Goal: Task Accomplishment & Management: Manage account settings

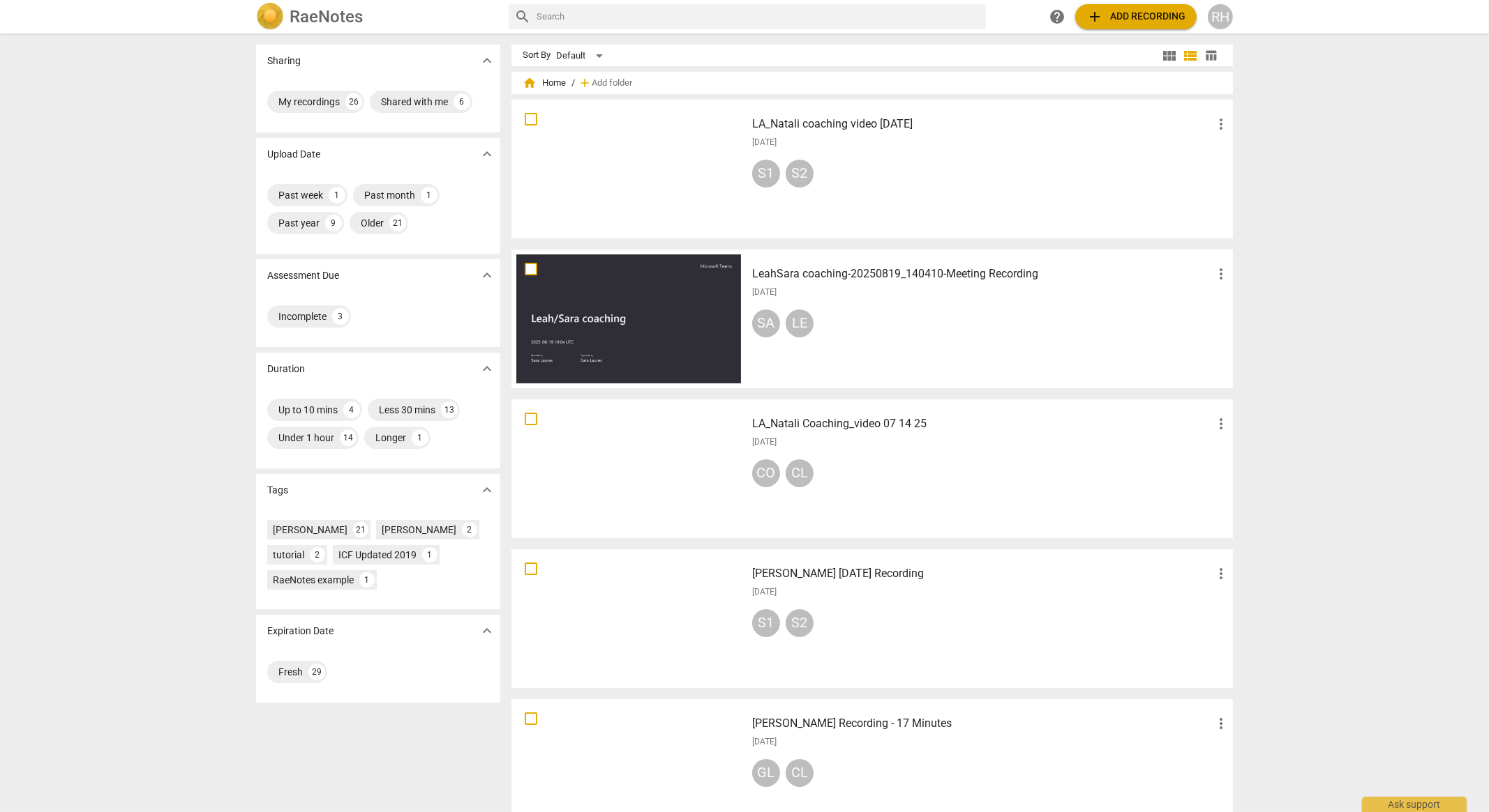
click at [646, 152] on div at bounding box center [628, 169] width 224 height 129
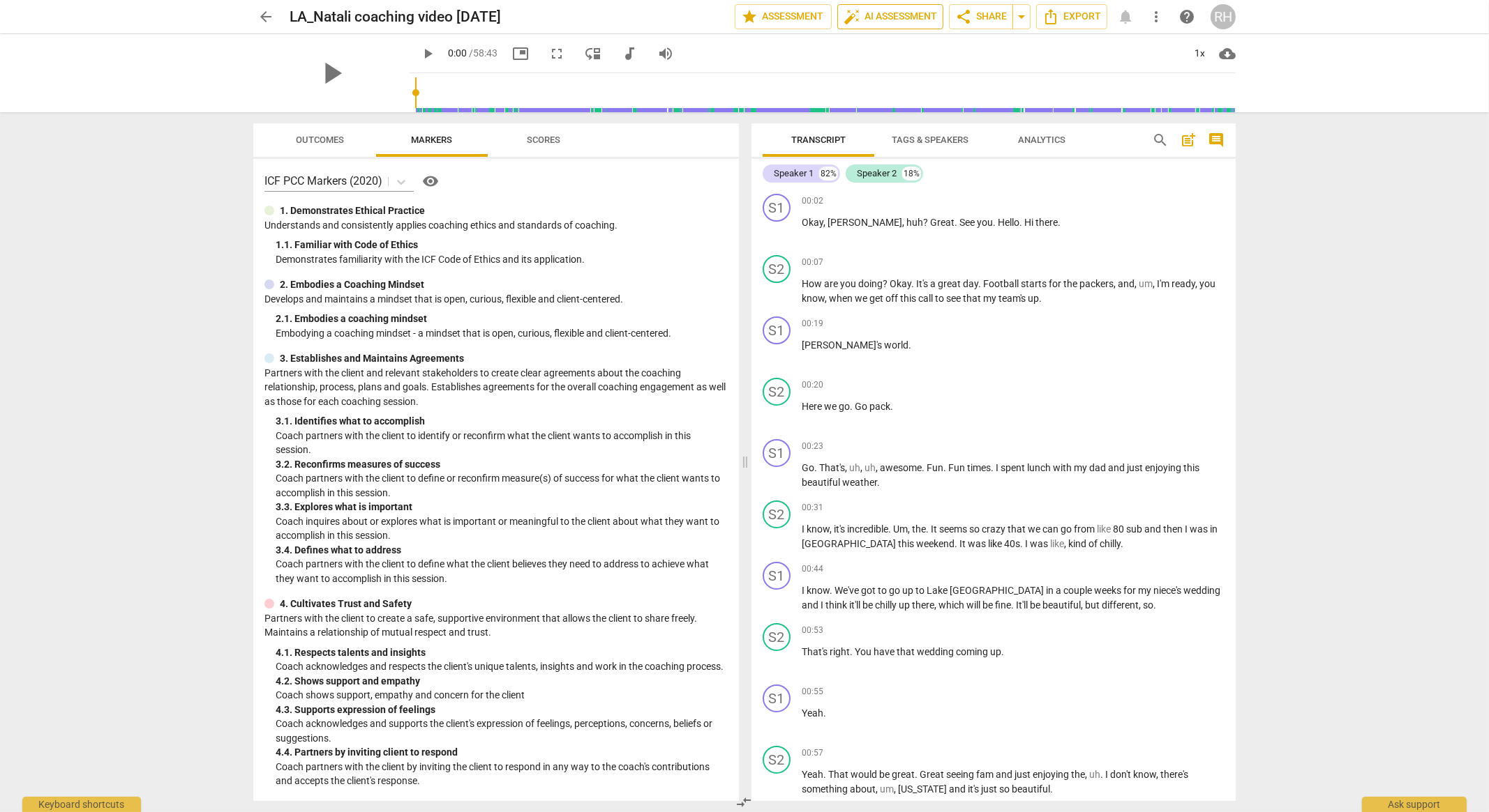
click at [905, 20] on span "auto_fix_high AI Assessment" at bounding box center [890, 17] width 93 height 17
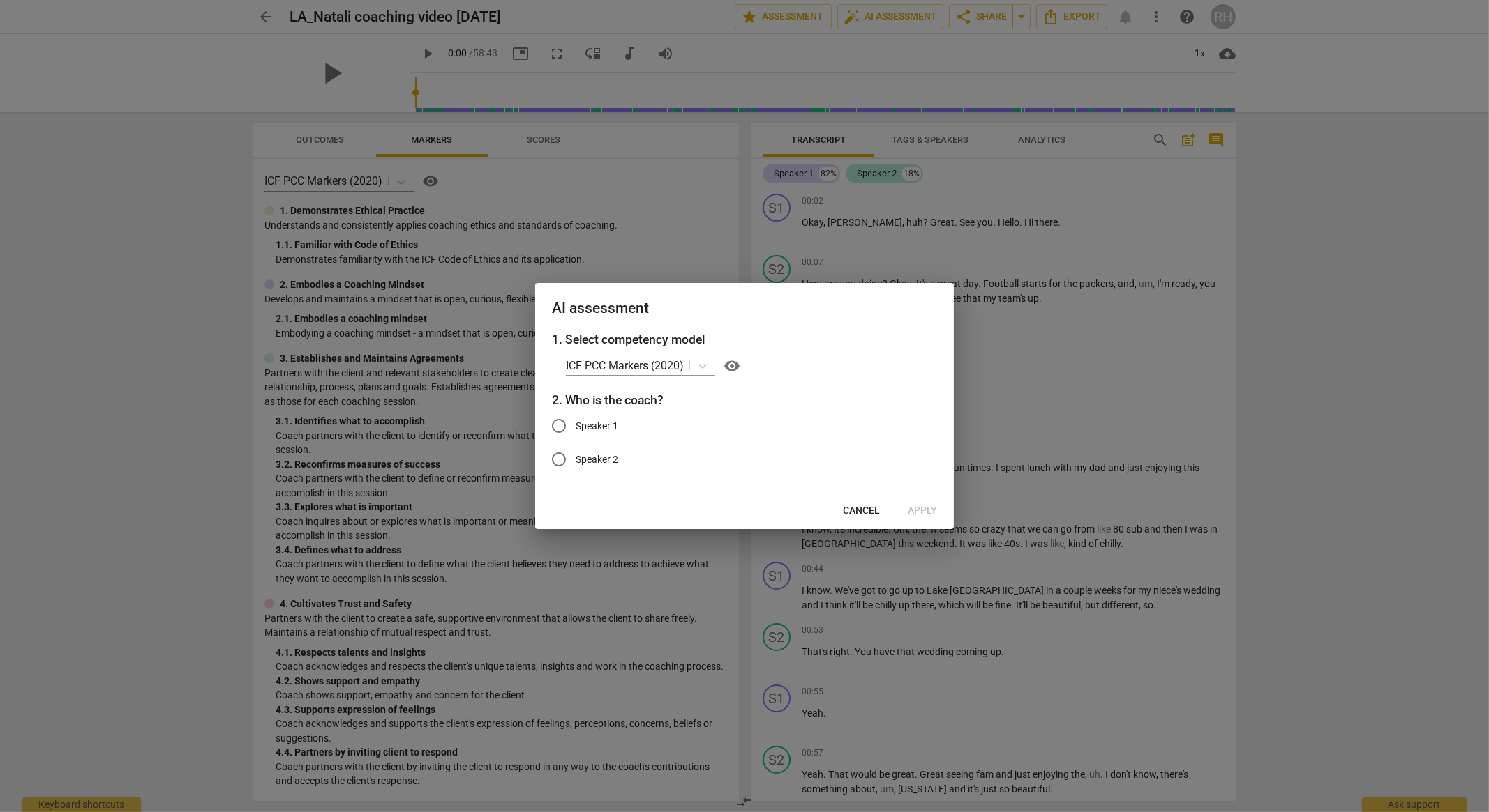
click at [872, 510] on span "Cancel" at bounding box center [861, 511] width 37 height 14
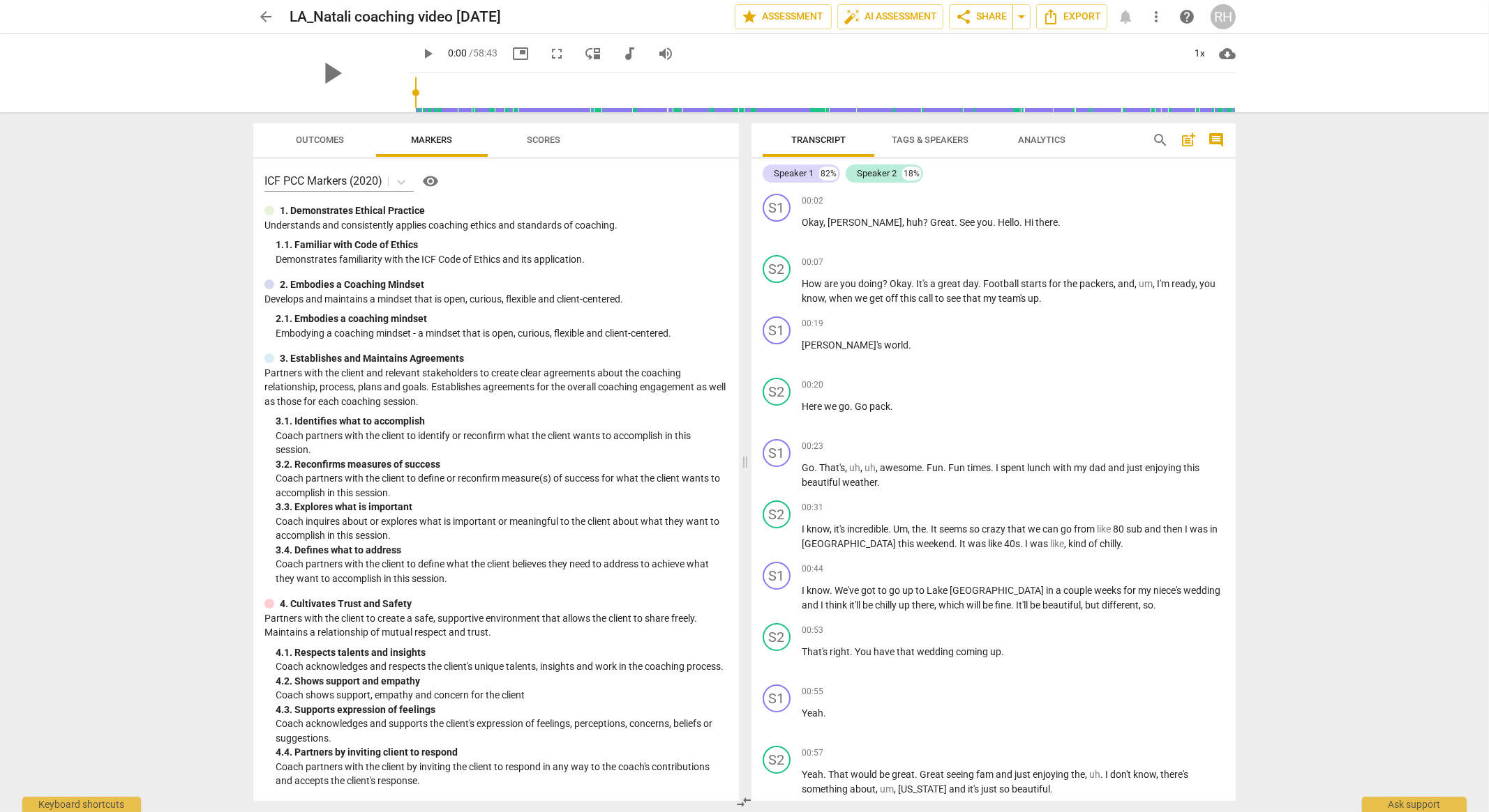
click at [1164, 135] on span "search" at bounding box center [1160, 140] width 17 height 17
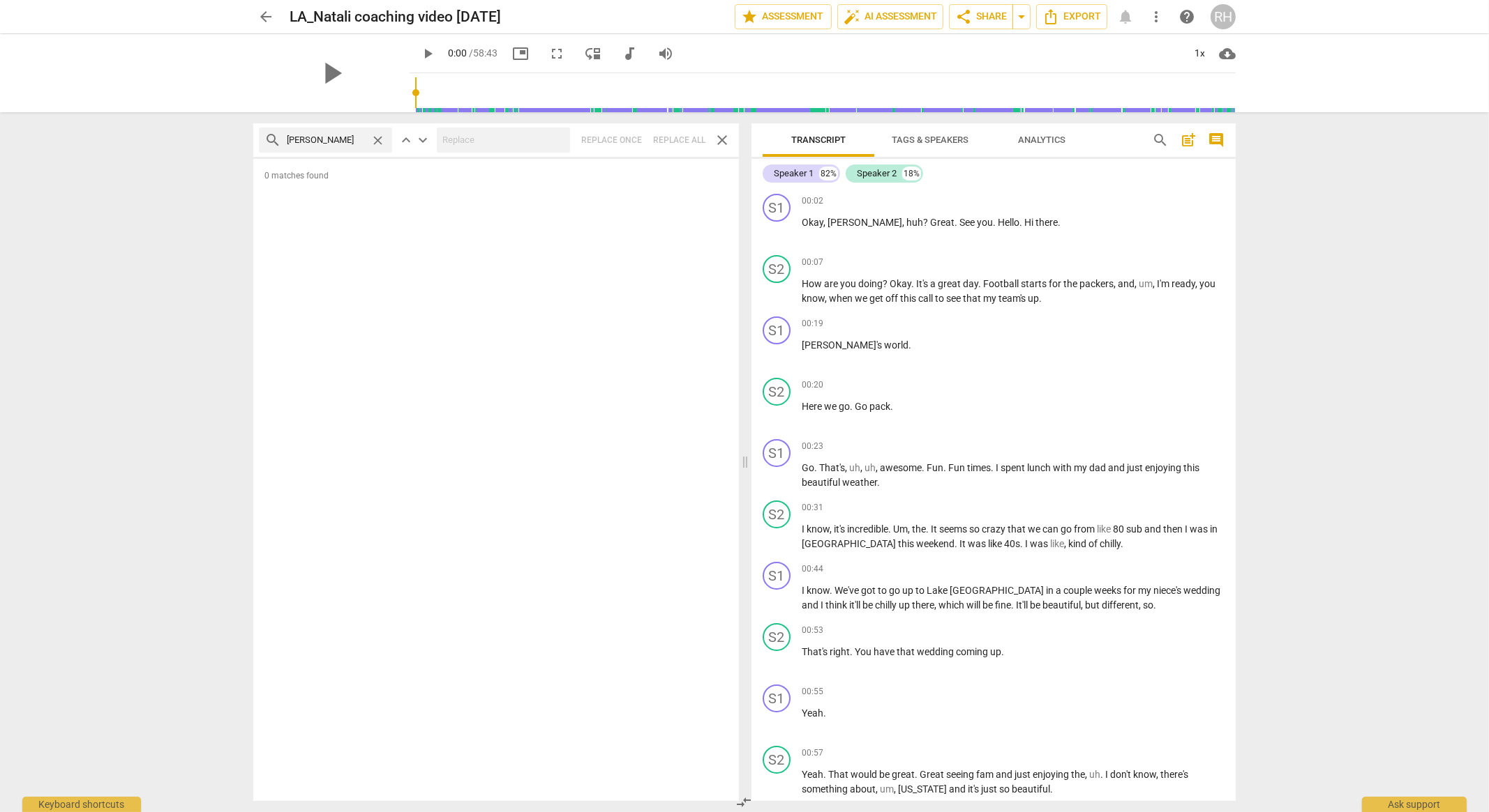
type input "[PERSON_NAME]"
click at [368, 144] on div "search [PERSON_NAME]" at bounding box center [326, 140] width 133 height 25
click at [362, 146] on input "[PERSON_NAME]" at bounding box center [326, 140] width 78 height 22
click at [341, 136] on input "[PERSON_NAME]" at bounding box center [326, 140] width 78 height 22
click at [337, 144] on input "[PERSON_NAME]" at bounding box center [326, 140] width 78 height 22
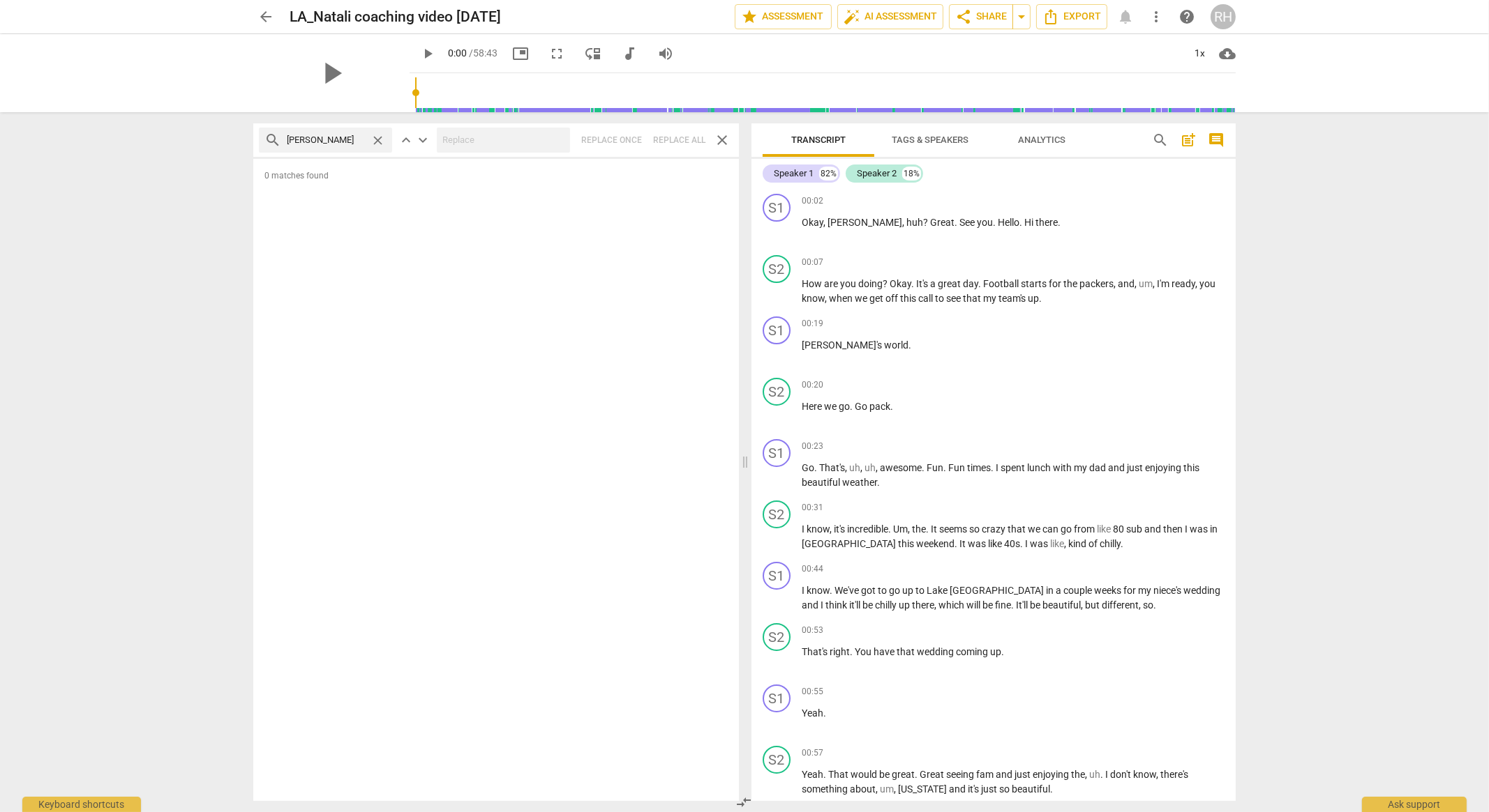
type input "[PERSON_NAME]"
click at [858, 22] on span "auto_fix_high AI Assessment" at bounding box center [890, 17] width 93 height 17
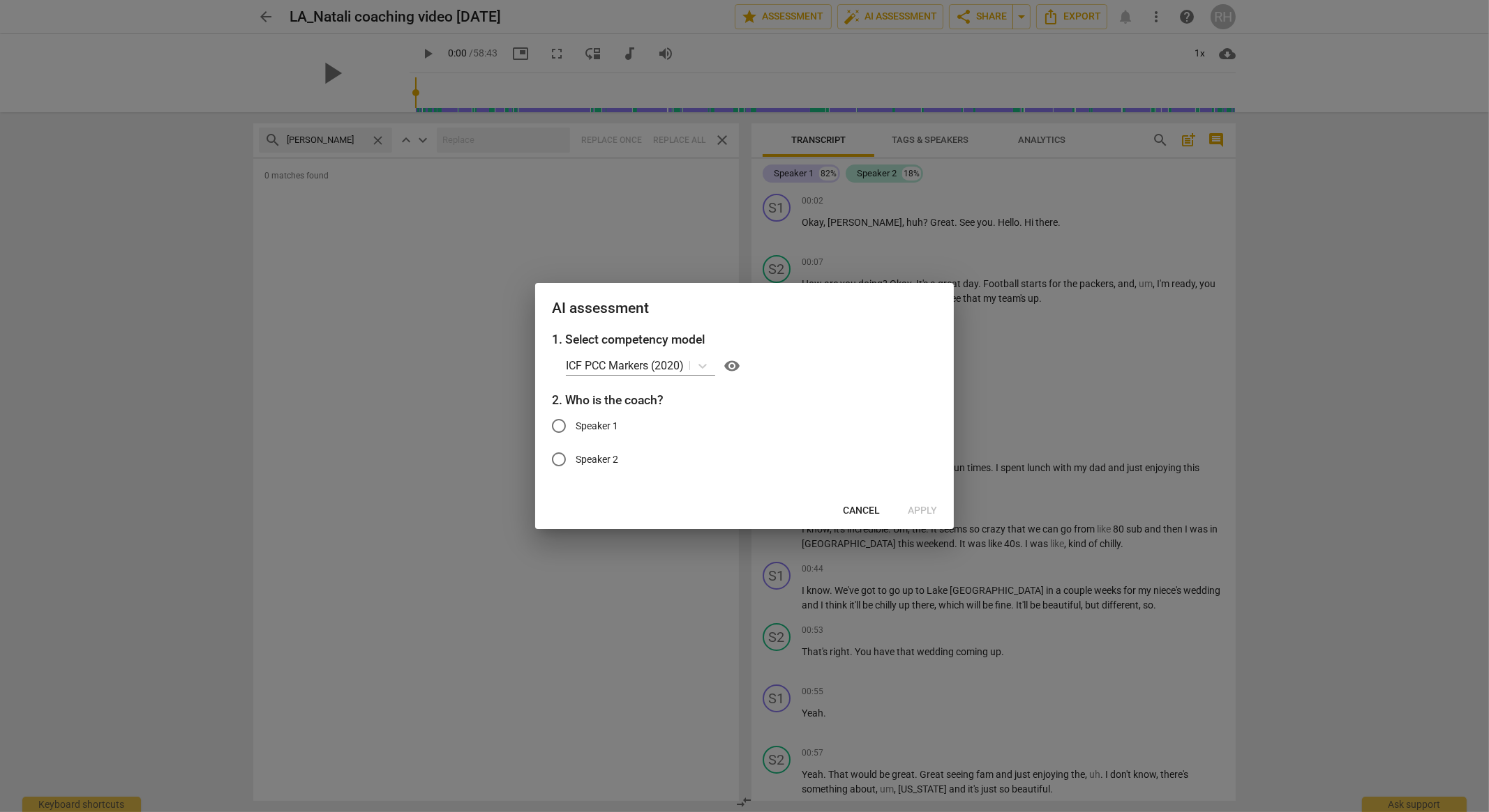
click at [580, 427] on span "Speaker 1" at bounding box center [597, 426] width 43 height 15
click at [576, 427] on input "Speaker 1" at bounding box center [559, 426] width 33 height 33
radio input "true"
click at [934, 507] on span "Apply" at bounding box center [923, 511] width 29 height 14
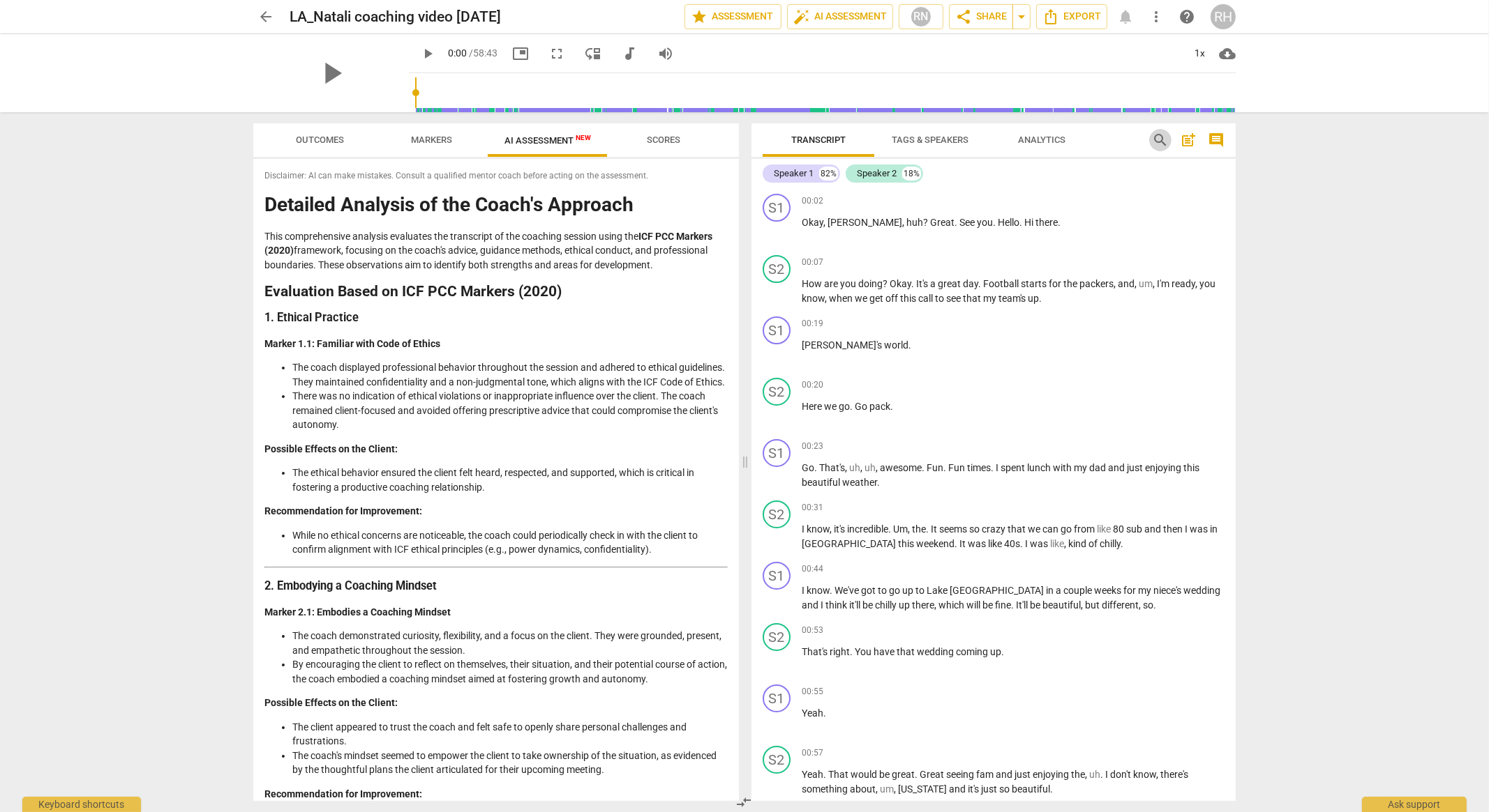
click at [1155, 147] on span "search" at bounding box center [1160, 140] width 17 height 17
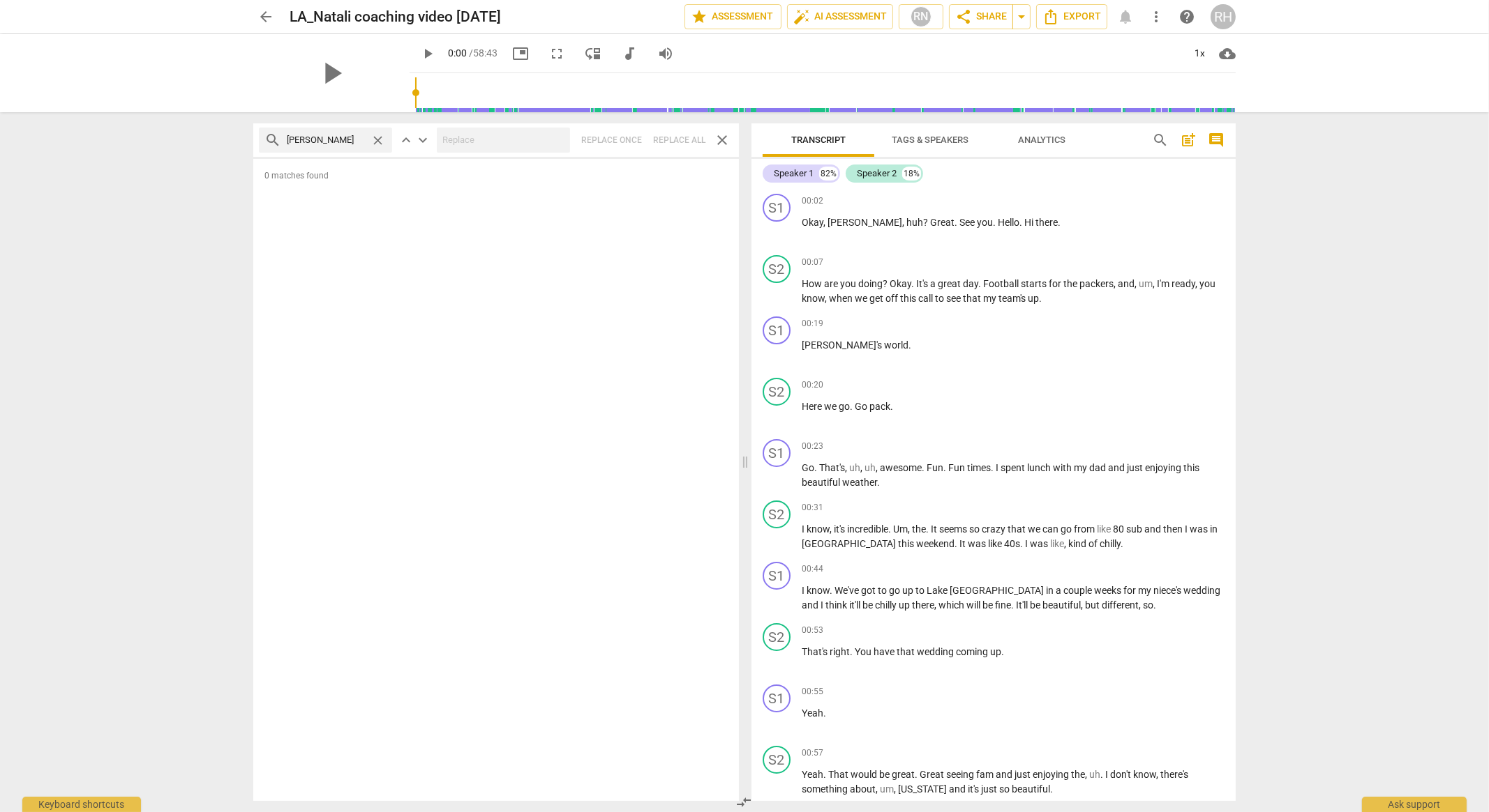
type input "[PERSON_NAME]"
click at [328, 144] on input "[PERSON_NAME]" at bounding box center [326, 140] width 78 height 22
click at [723, 141] on span "close" at bounding box center [722, 140] width 17 height 17
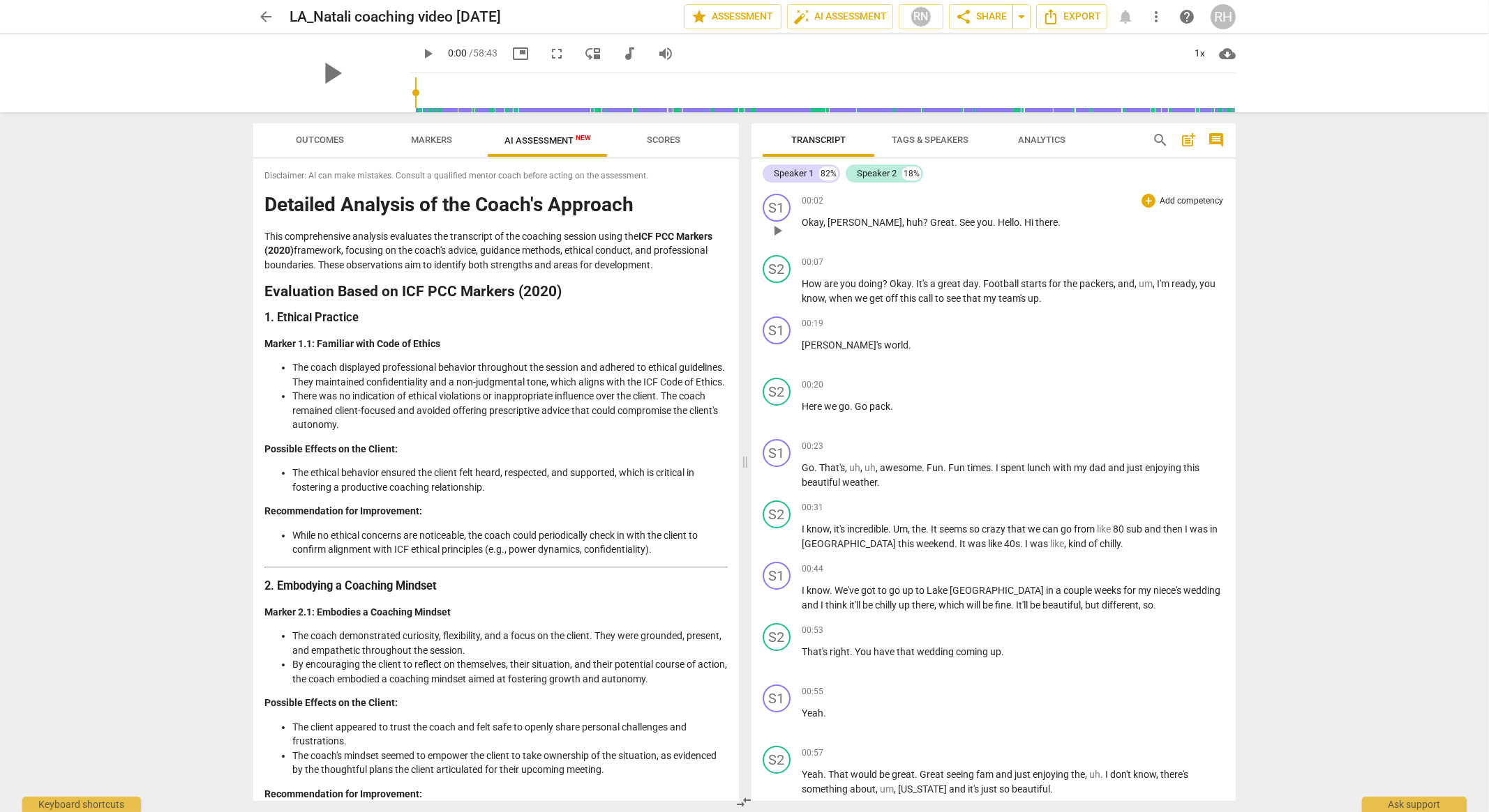
click at [830, 225] on span "[PERSON_NAME]" at bounding box center [864, 223] width 74 height 11
click at [777, 230] on span "play_arrow" at bounding box center [777, 231] width 17 height 17
click at [771, 354] on span "pause" at bounding box center [777, 354] width 17 height 17
type input "21"
click at [794, 172] on div "Speaker 1" at bounding box center [793, 174] width 40 height 14
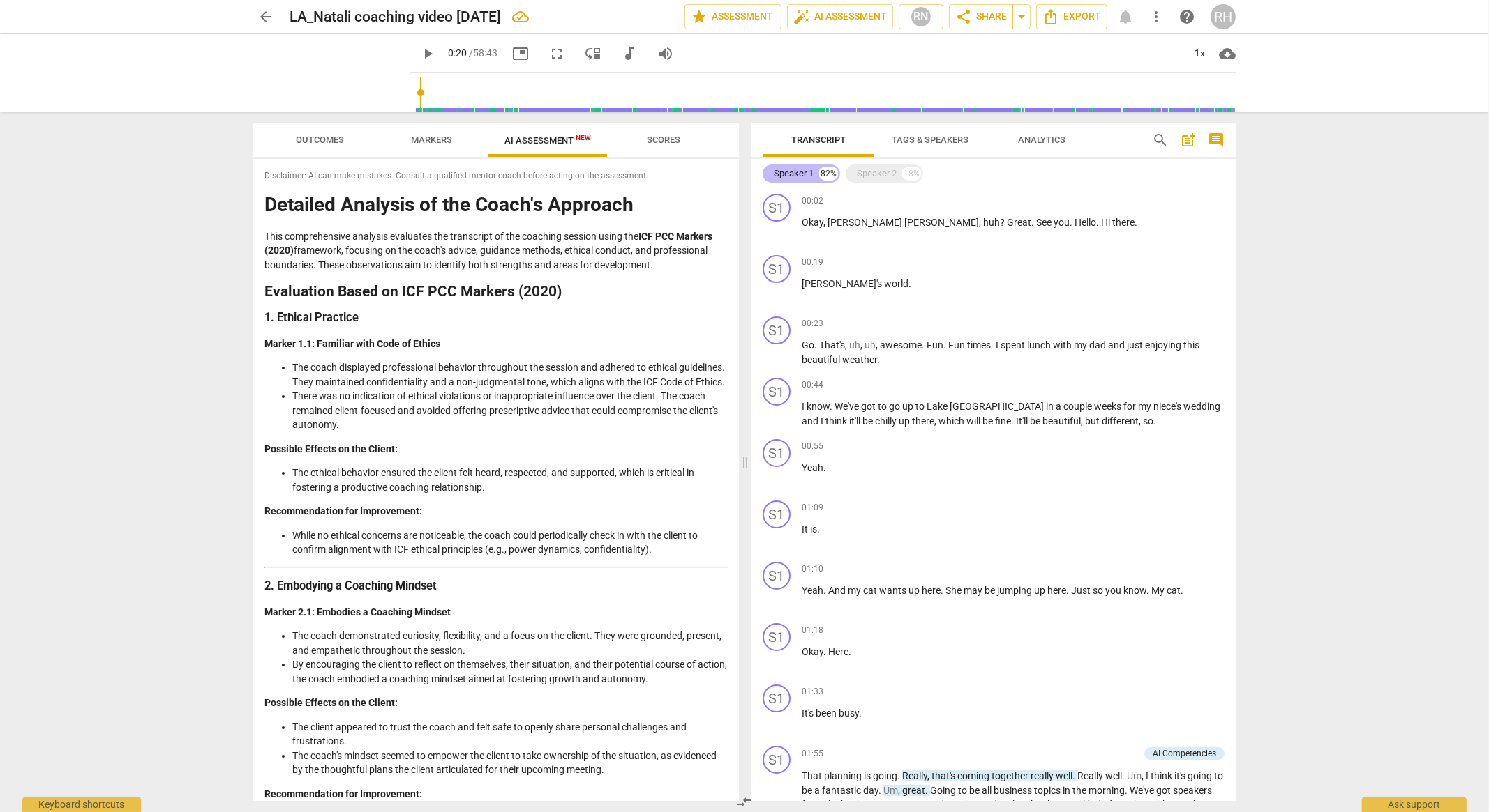
click at [794, 172] on div "Speaker 1" at bounding box center [793, 174] width 40 height 14
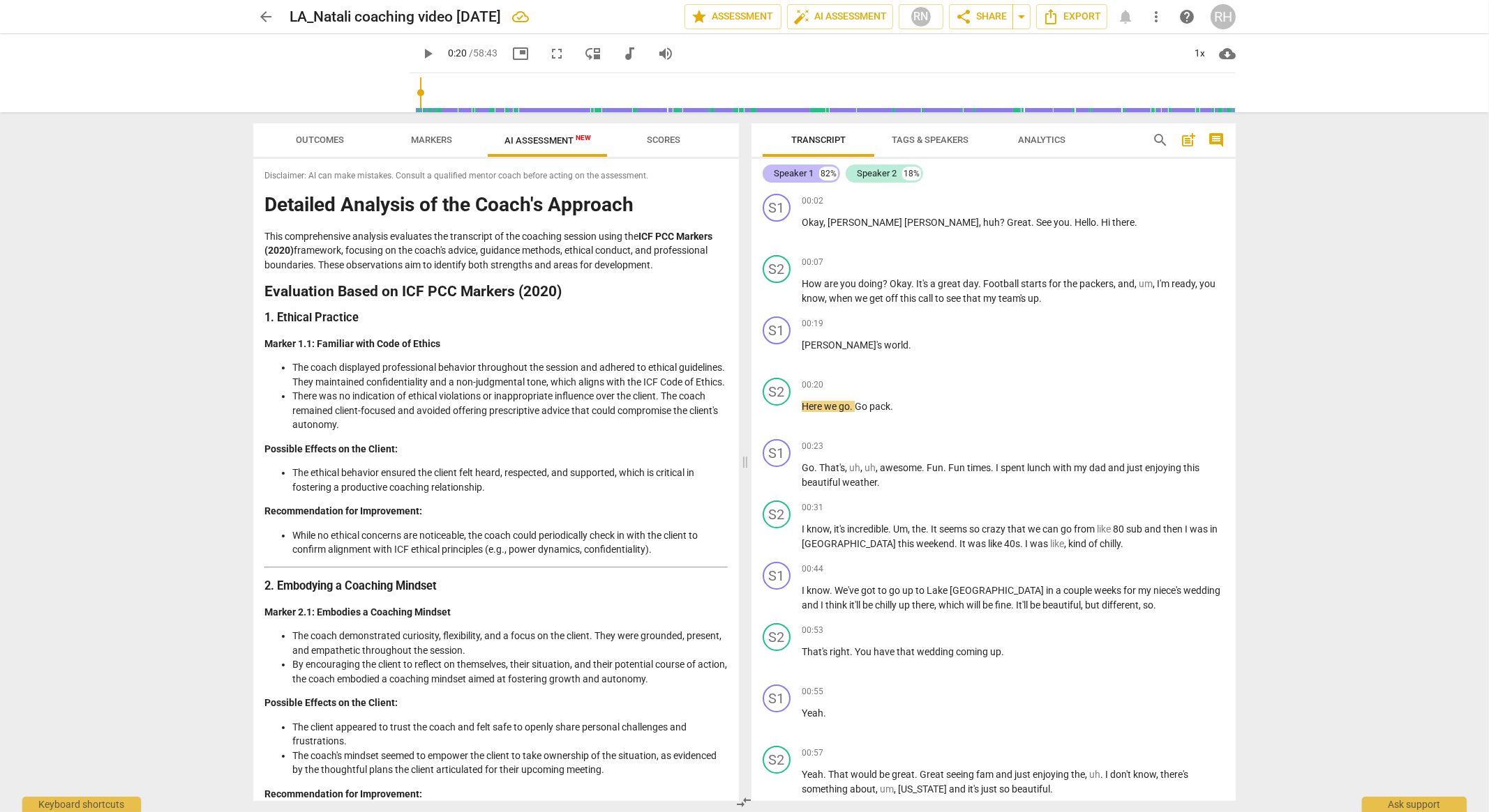
click at [794, 172] on div "Speaker 1" at bounding box center [793, 174] width 40 height 14
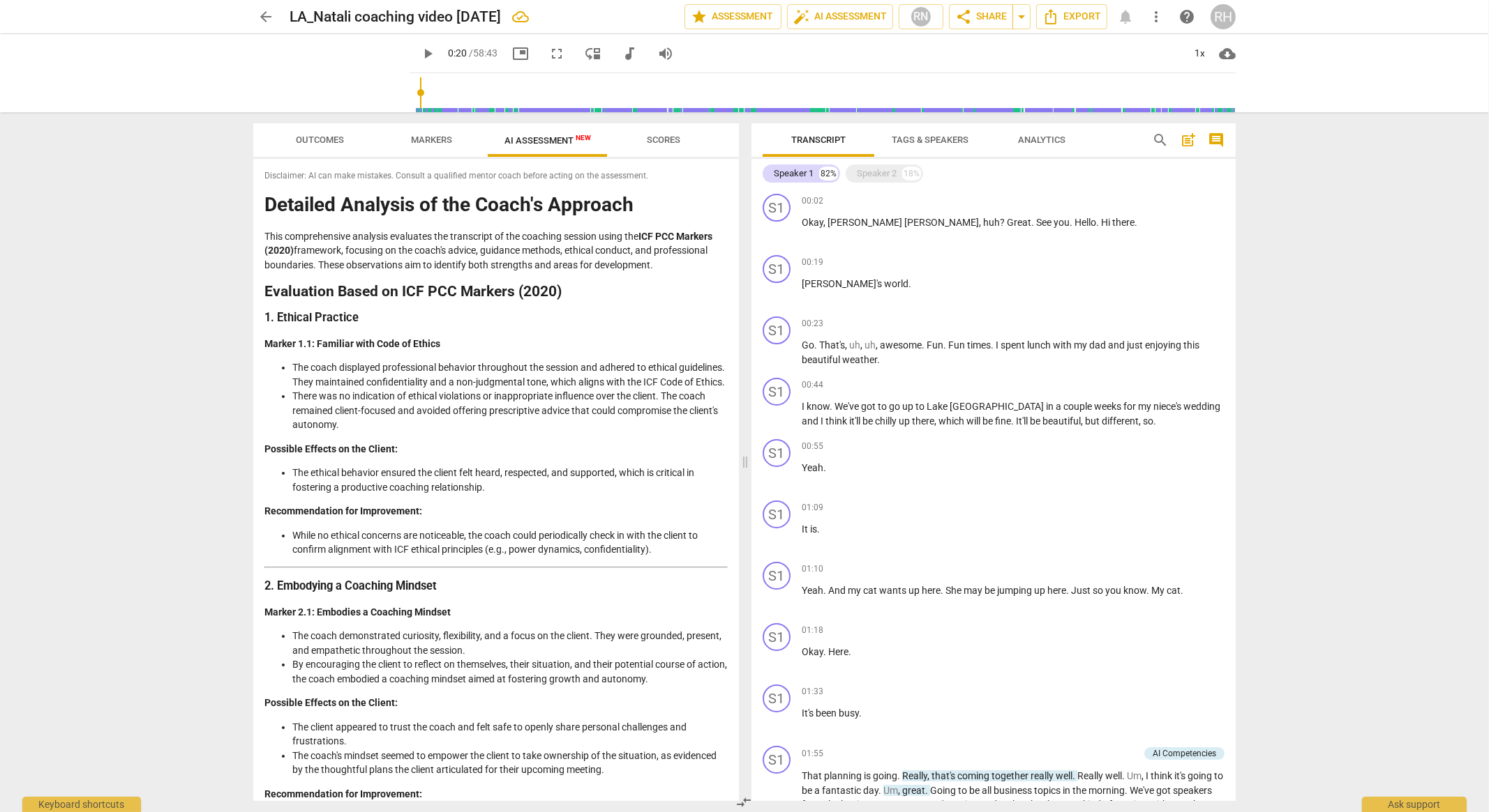
click at [904, 143] on span "Tags & Speakers" at bounding box center [930, 140] width 77 height 10
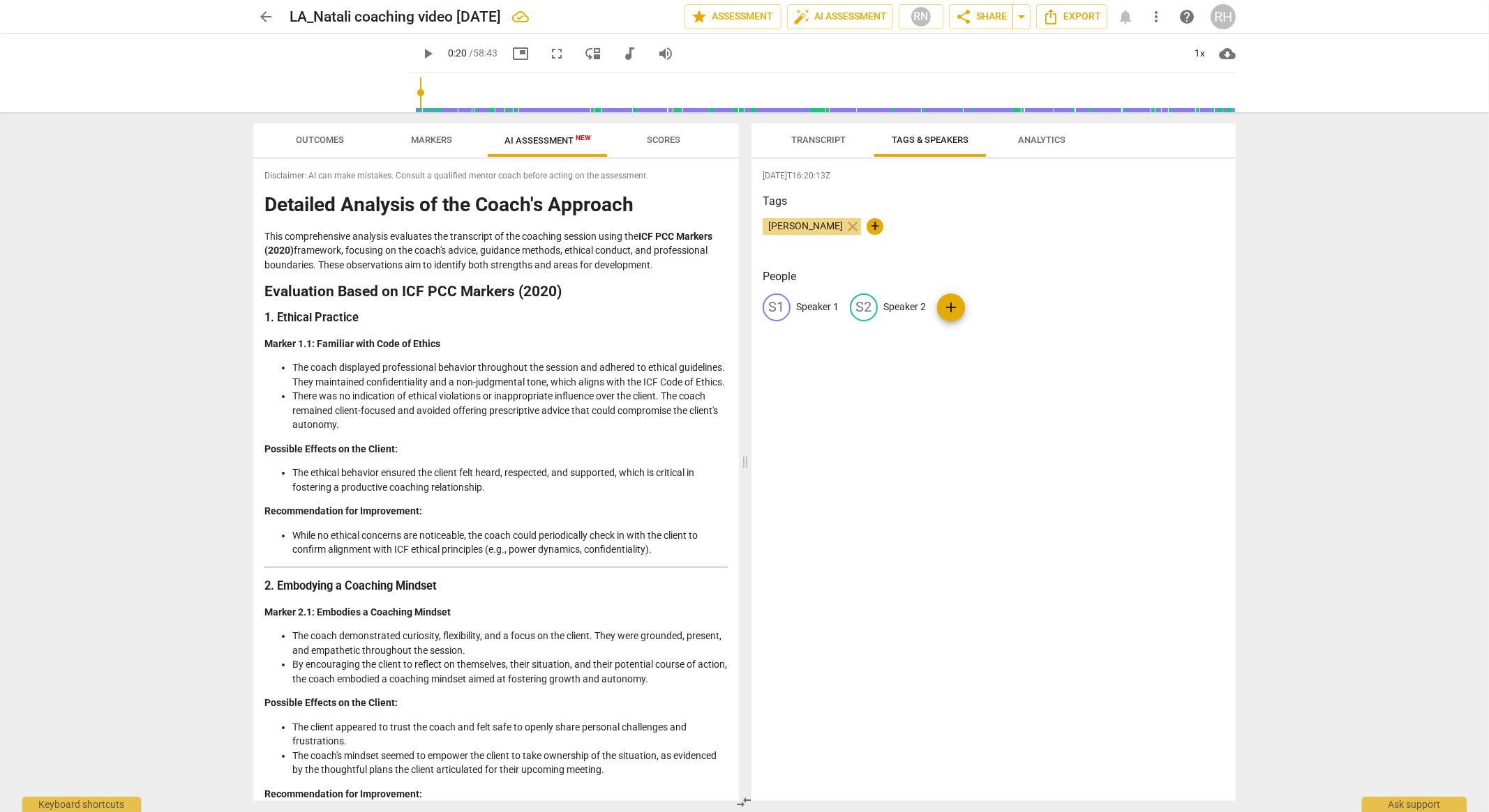
click at [798, 307] on p "Speaker 1" at bounding box center [817, 307] width 43 height 15
type input "[PERSON_NAME]"
click at [986, 307] on p "Speaker 2" at bounding box center [995, 307] width 43 height 15
type input "[PERSON_NAME]"
click at [1008, 375] on div "[DATE]T16:20:13Z Tags [PERSON_NAME] close + People NA [PERSON_NAME] edit [PERSO…" at bounding box center [993, 480] width 484 height 642
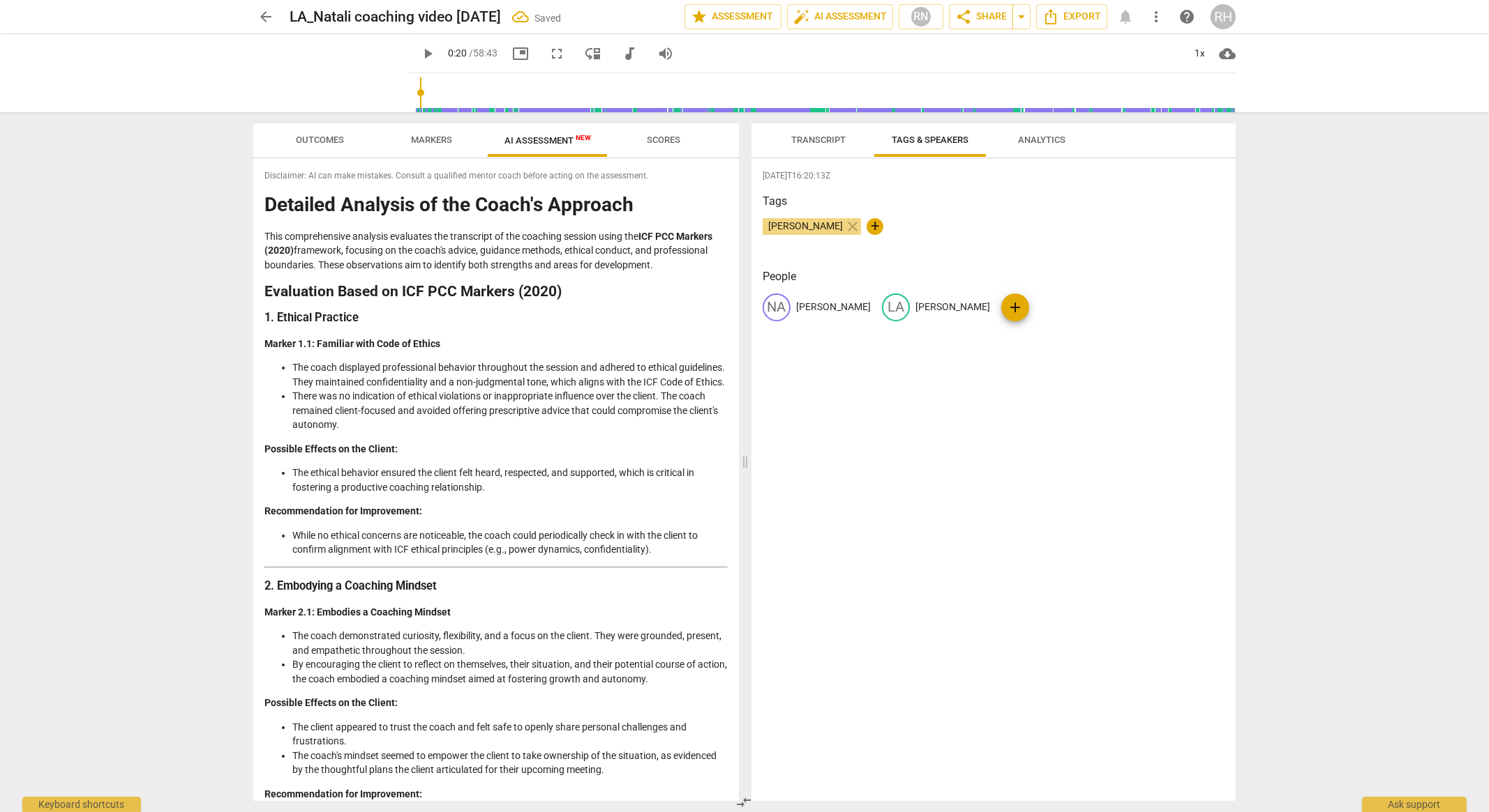
click at [796, 138] on span "Transcript" at bounding box center [819, 140] width 54 height 10
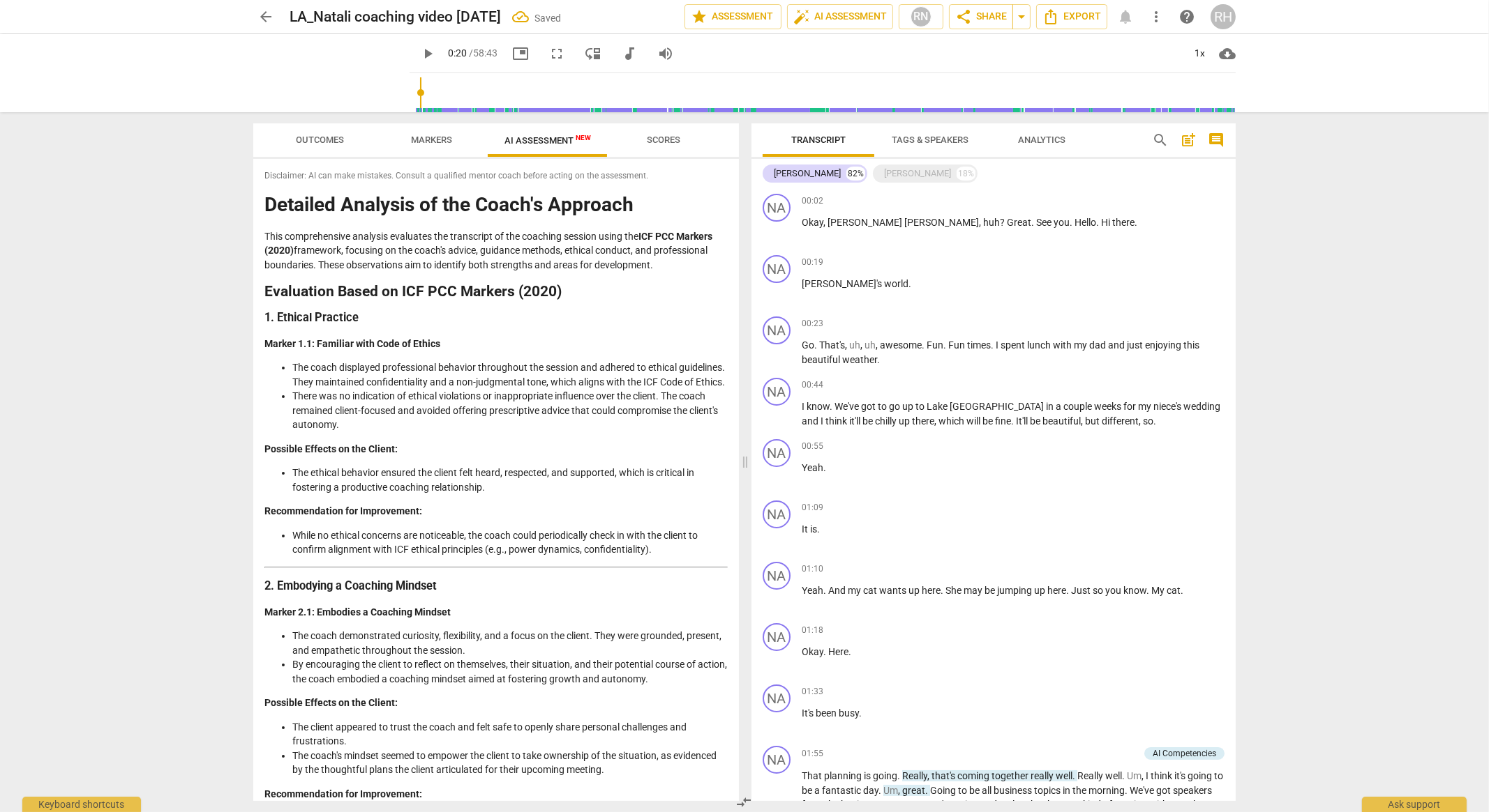
click at [949, 139] on span "Tags & Speakers" at bounding box center [930, 140] width 77 height 10
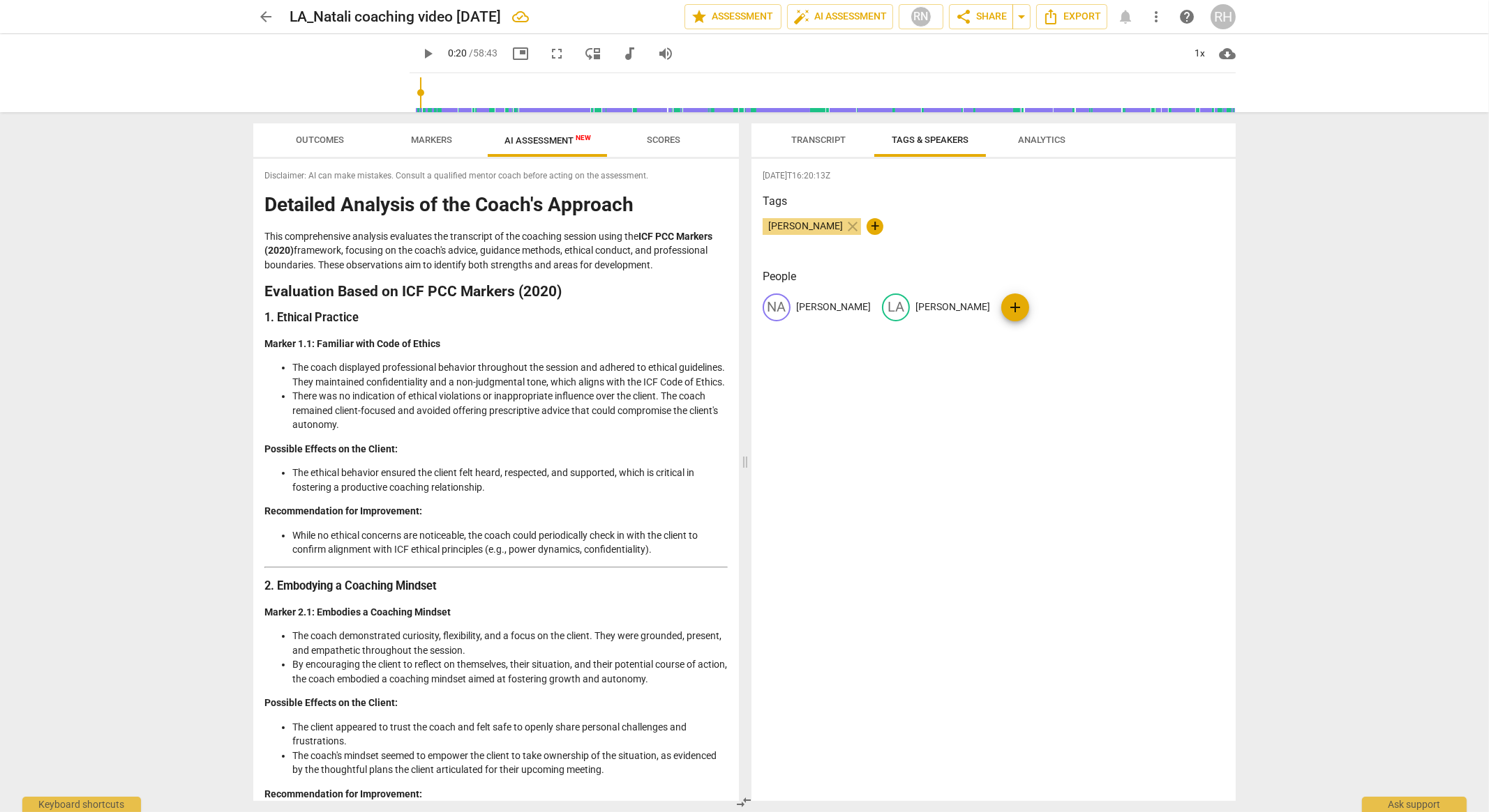
click at [815, 141] on span "Transcript" at bounding box center [819, 140] width 54 height 10
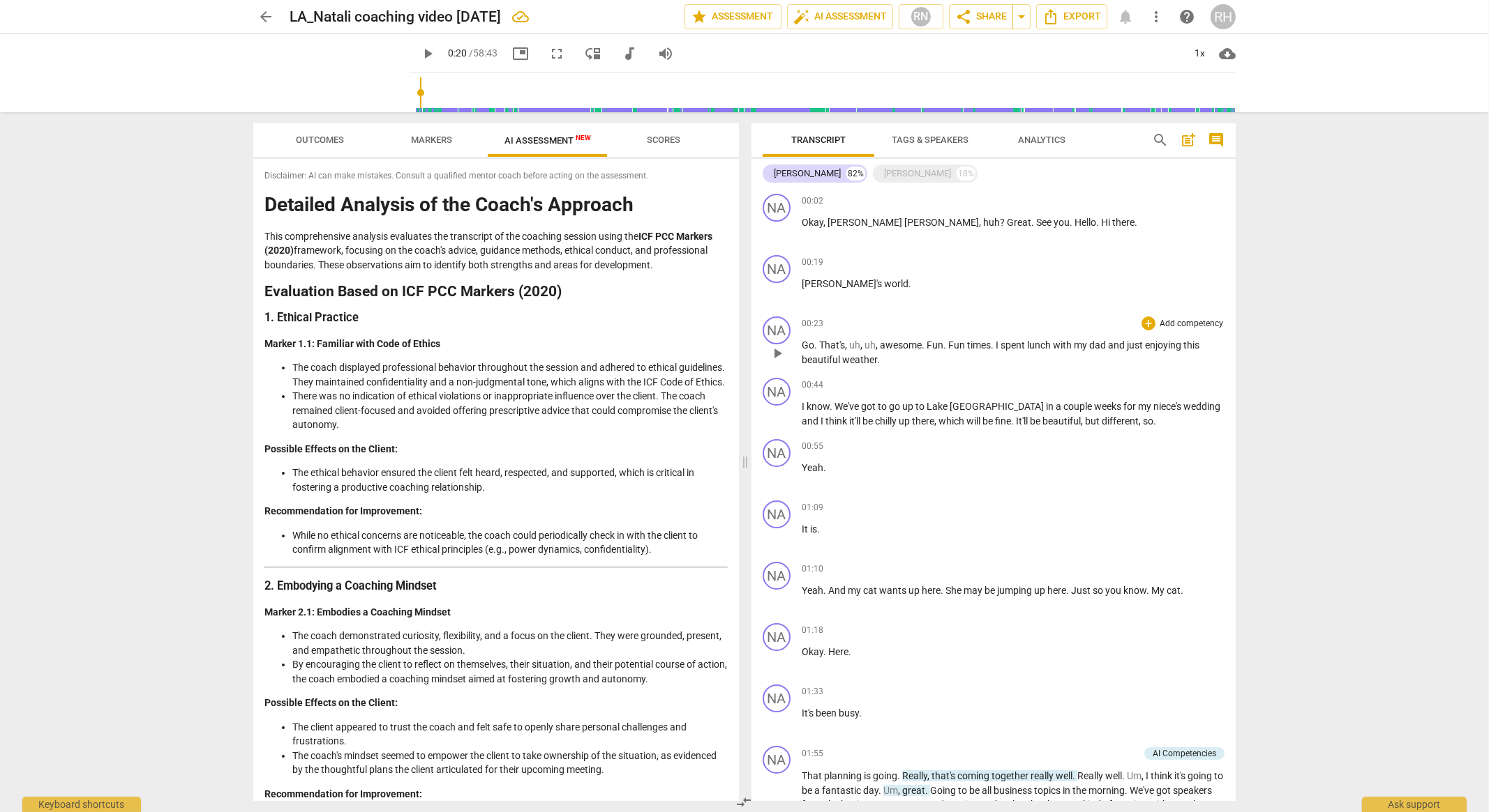
click at [775, 350] on span "play_arrow" at bounding box center [777, 354] width 17 height 17
click at [777, 348] on span "pause" at bounding box center [777, 354] width 17 height 17
click at [777, 350] on span "play_arrow" at bounding box center [777, 354] width 17 height 17
click at [834, 408] on span "We've" at bounding box center [847, 406] width 26 height 11
type input "40"
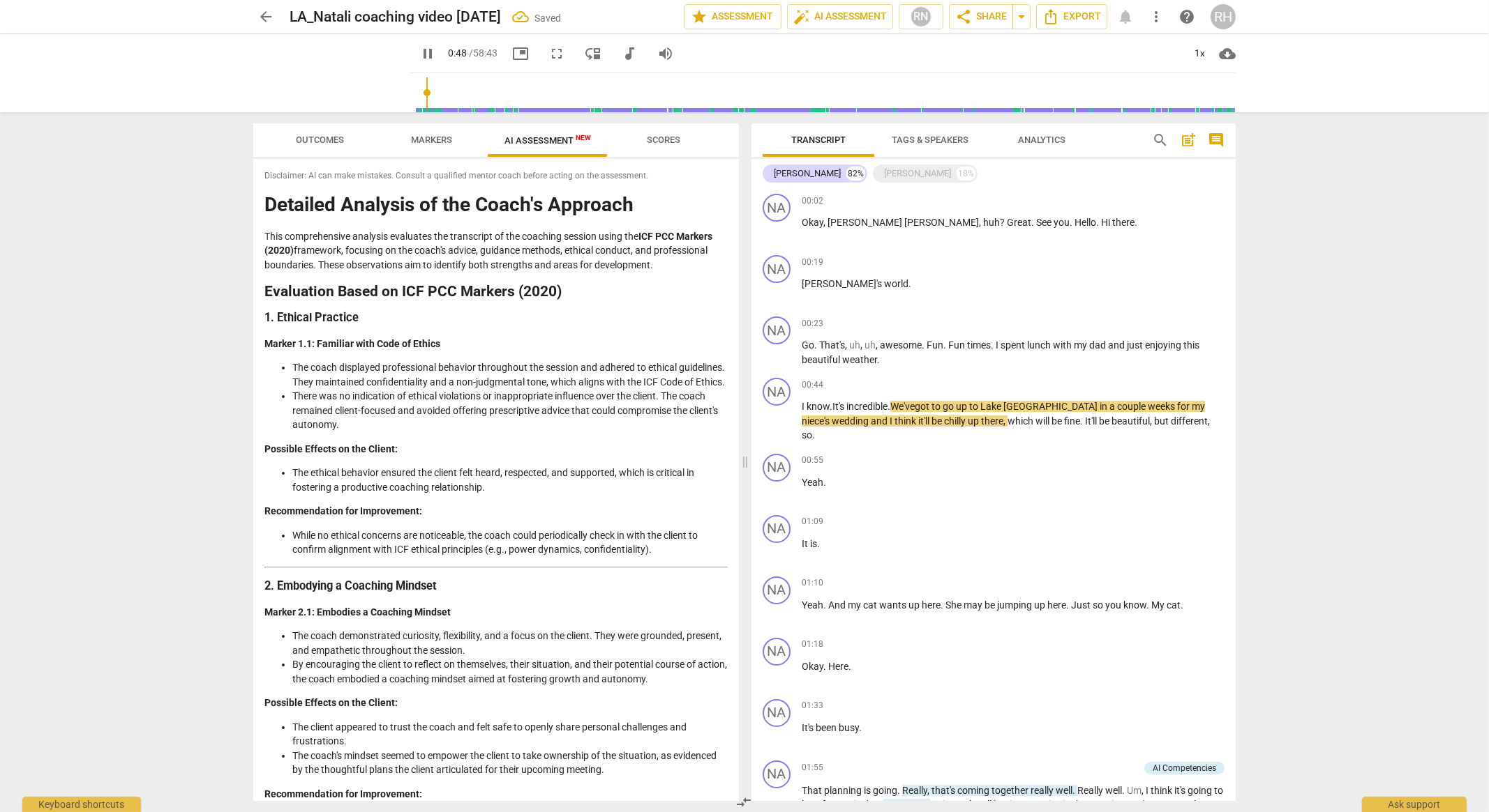
click at [931, 138] on span "Tags & Speakers" at bounding box center [930, 140] width 77 height 10
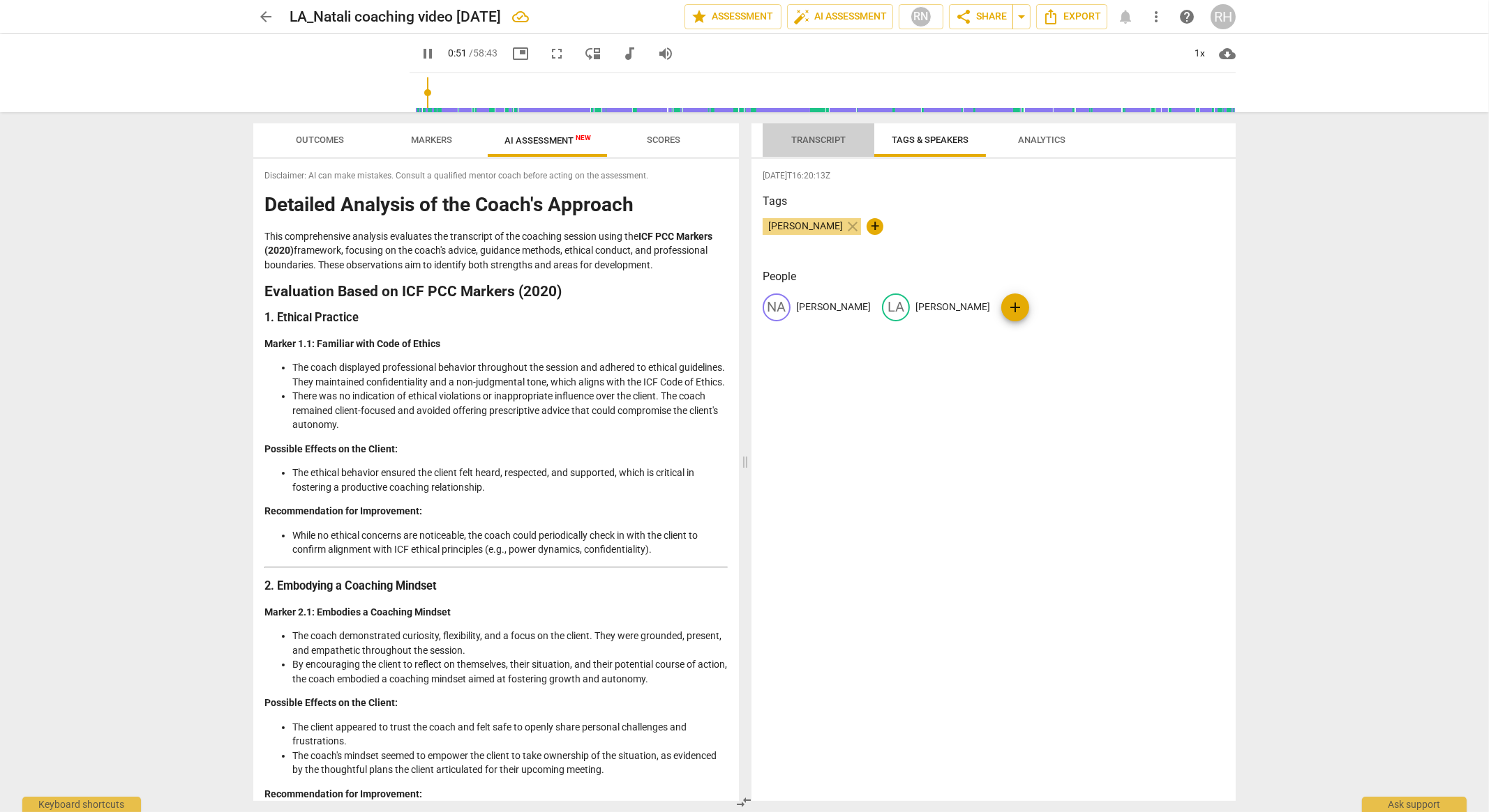
click at [829, 137] on span "Transcript" at bounding box center [819, 140] width 54 height 10
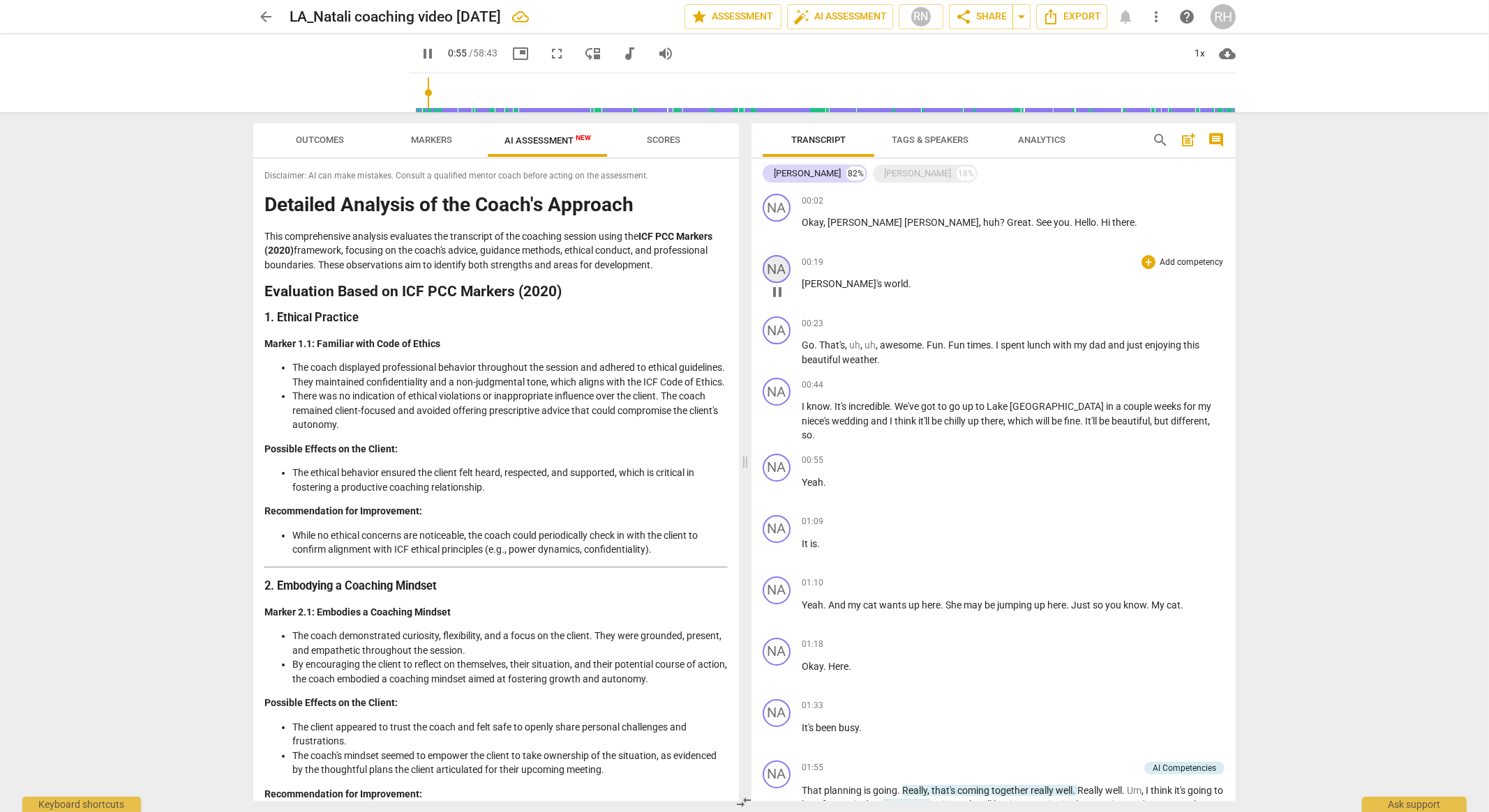
click at [778, 272] on div "NA" at bounding box center [777, 269] width 28 height 28
click at [803, 308] on h3 "Change speaker" at bounding box center [829, 305] width 105 height 17
click at [875, 338] on div "[PERSON_NAME]" at bounding box center [829, 335] width 105 height 22
click at [859, 353] on li "[PERSON_NAME]" at bounding box center [829, 362] width 106 height 26
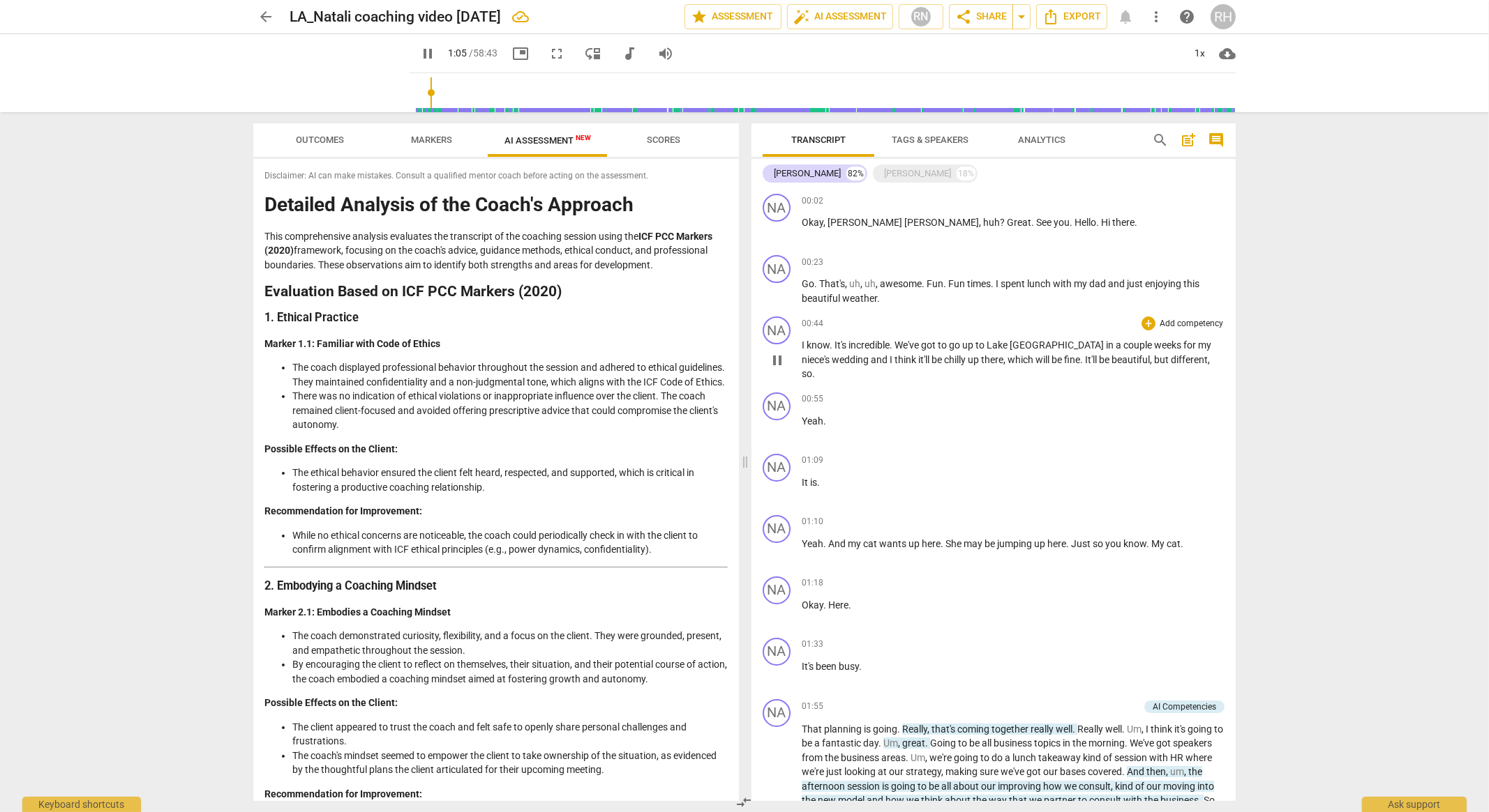
click at [900, 340] on span "We've" at bounding box center [908, 345] width 26 height 11
click at [895, 340] on span "We've" at bounding box center [908, 345] width 26 height 11
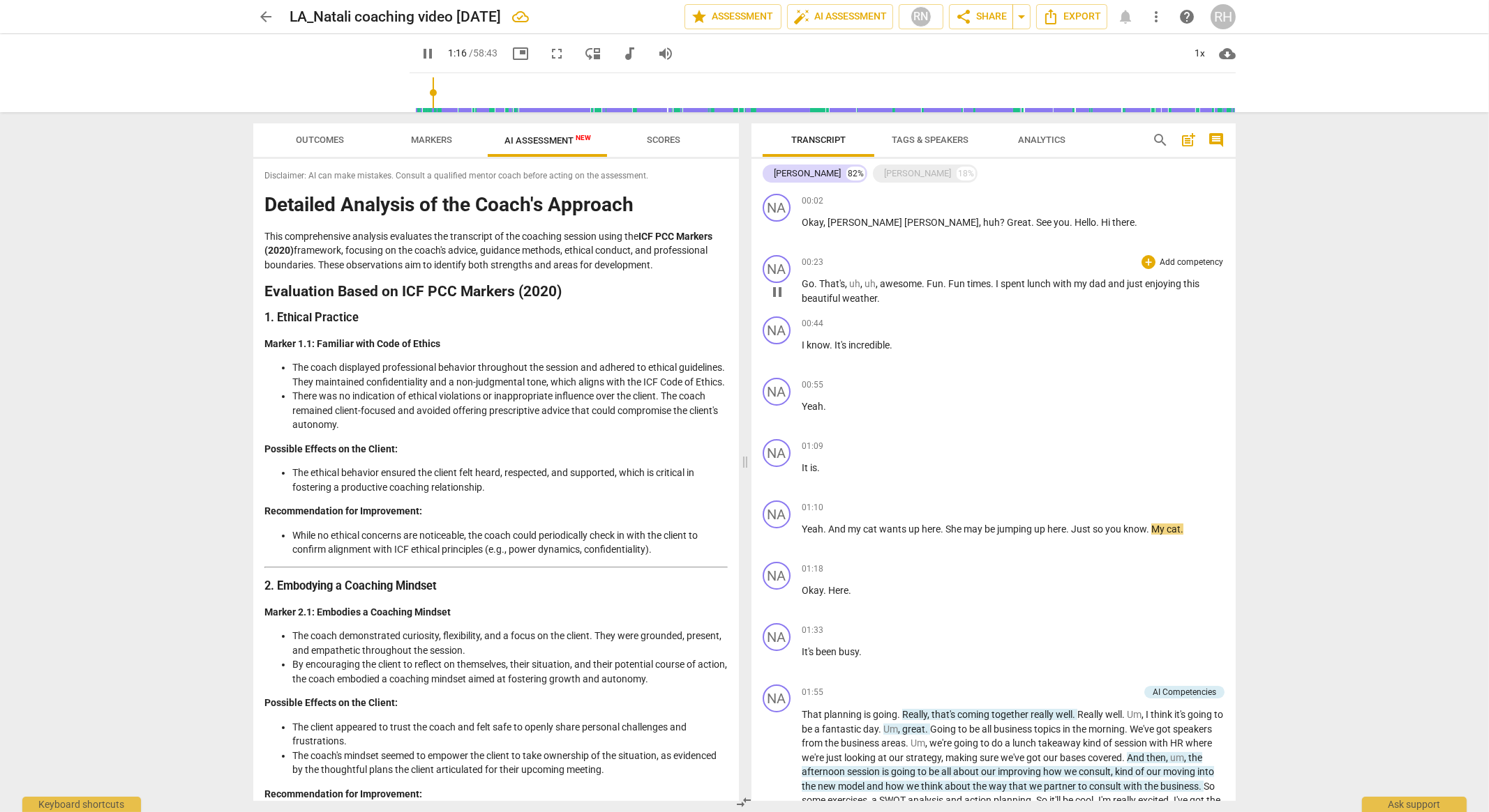
click at [771, 292] on span "pause" at bounding box center [777, 292] width 17 height 17
click at [930, 139] on span "Tags & Speakers" at bounding box center [930, 140] width 77 height 10
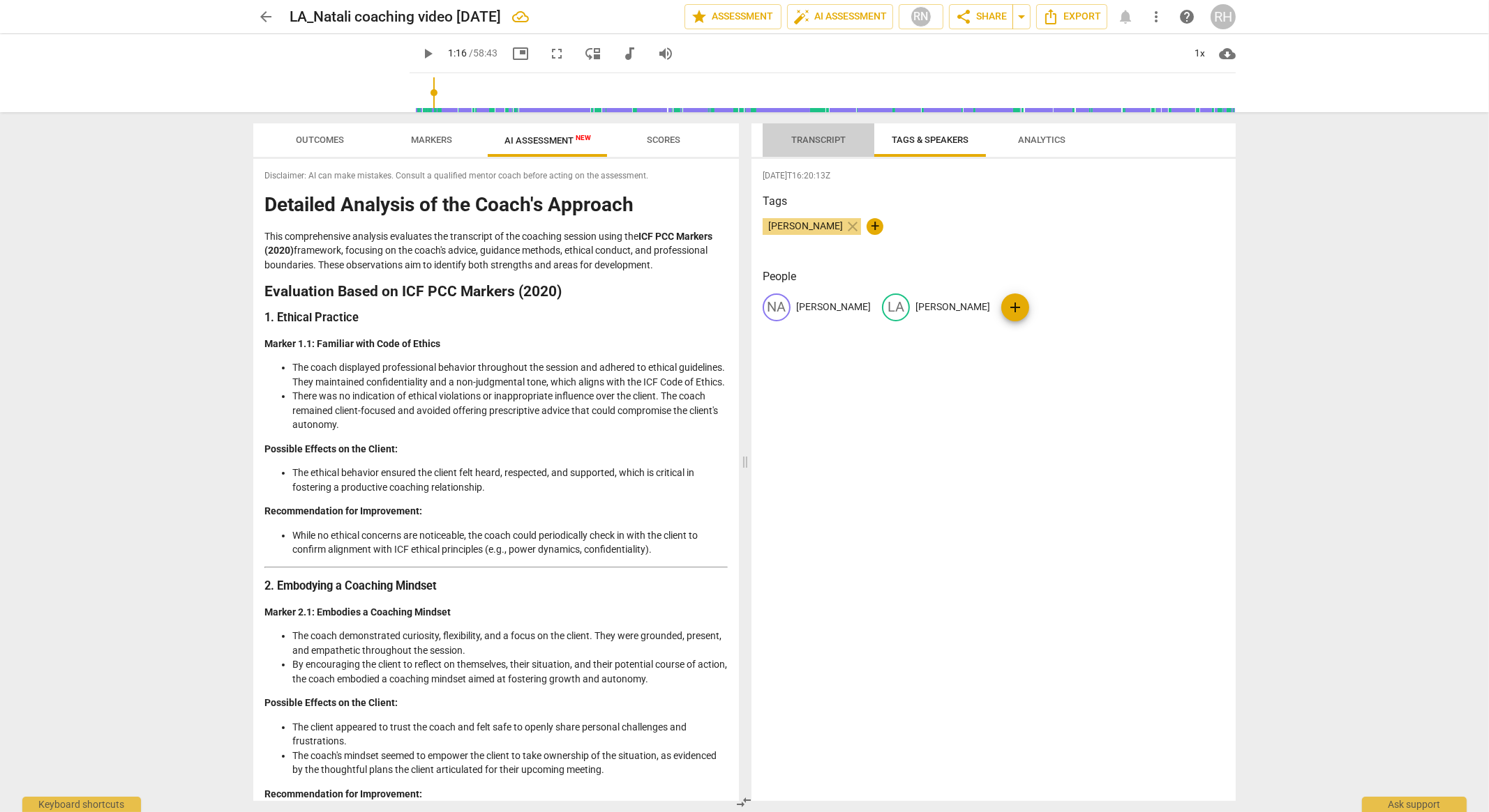
click at [808, 140] on span "Transcript" at bounding box center [819, 140] width 54 height 10
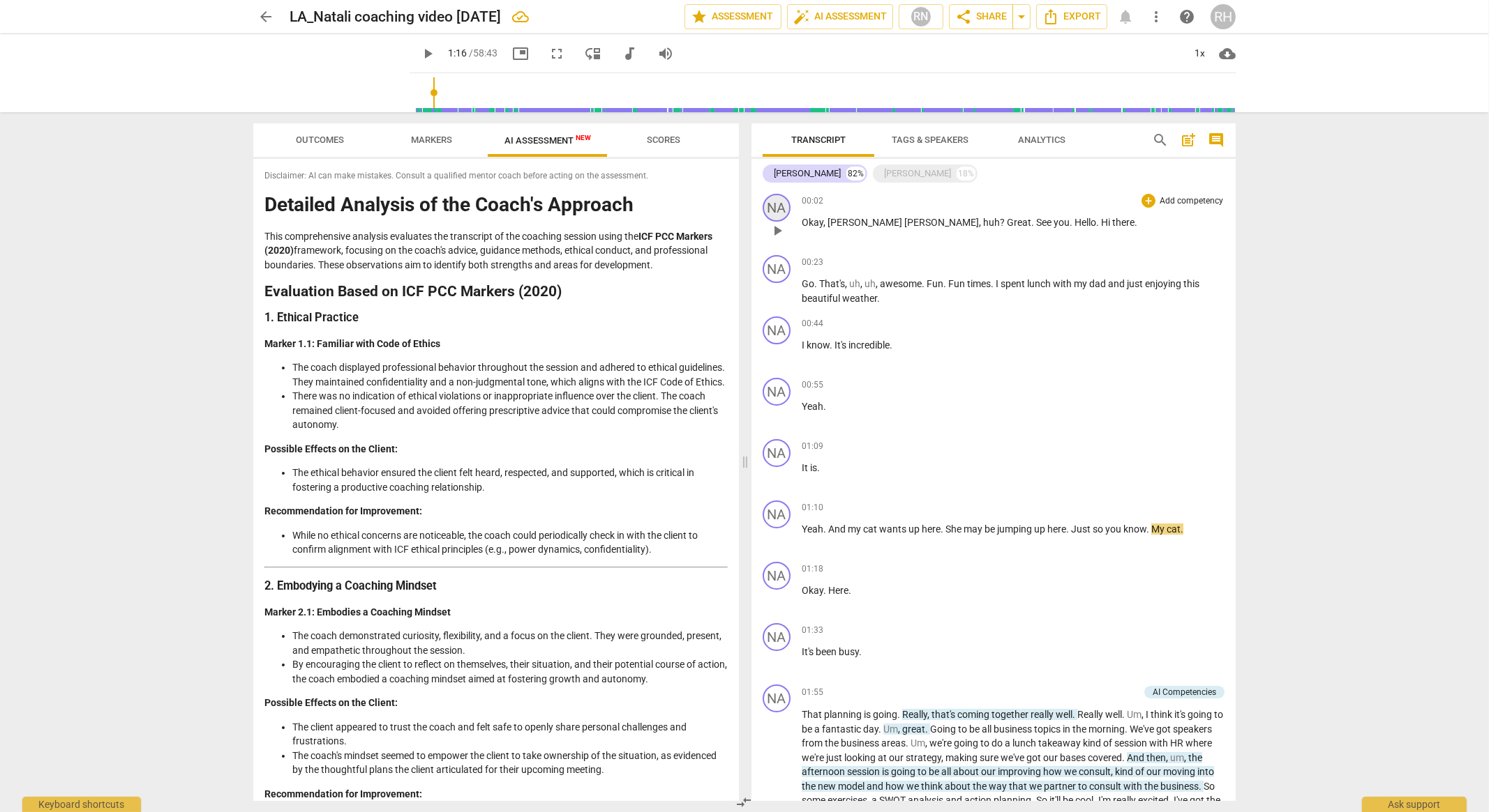
click at [777, 209] on div "NA" at bounding box center [777, 208] width 28 height 28
click at [843, 273] on div "[PERSON_NAME]" at bounding box center [829, 274] width 105 height 22
click at [1012, 237] on div at bounding box center [744, 406] width 1489 height 812
click at [1001, 336] on div at bounding box center [744, 406] width 1489 height 812
click at [775, 268] on div "NA" at bounding box center [777, 269] width 28 height 28
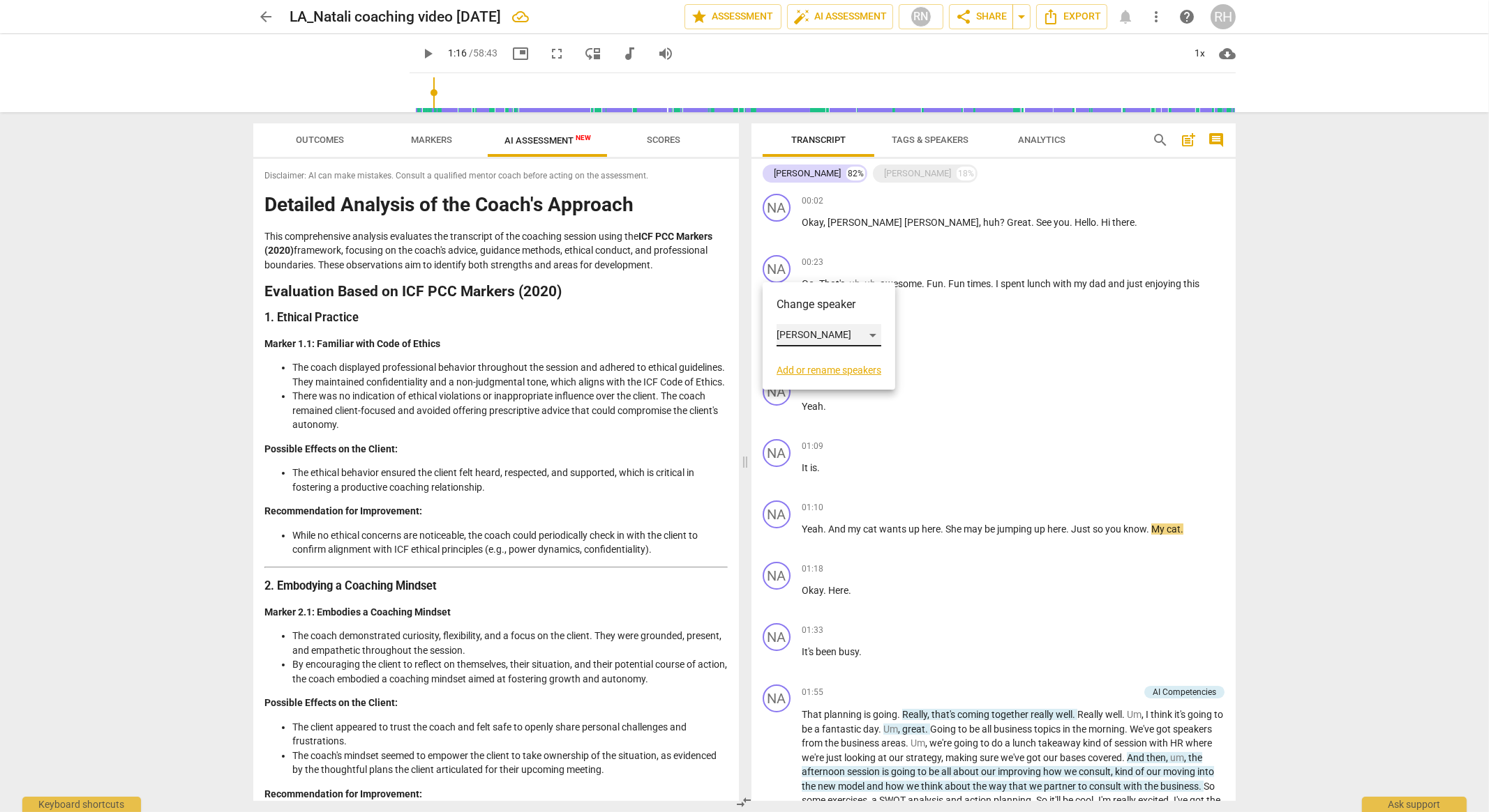
click at [861, 338] on div "[PERSON_NAME]" at bounding box center [829, 335] width 105 height 22
click at [843, 360] on li "[PERSON_NAME]" at bounding box center [829, 362] width 106 height 26
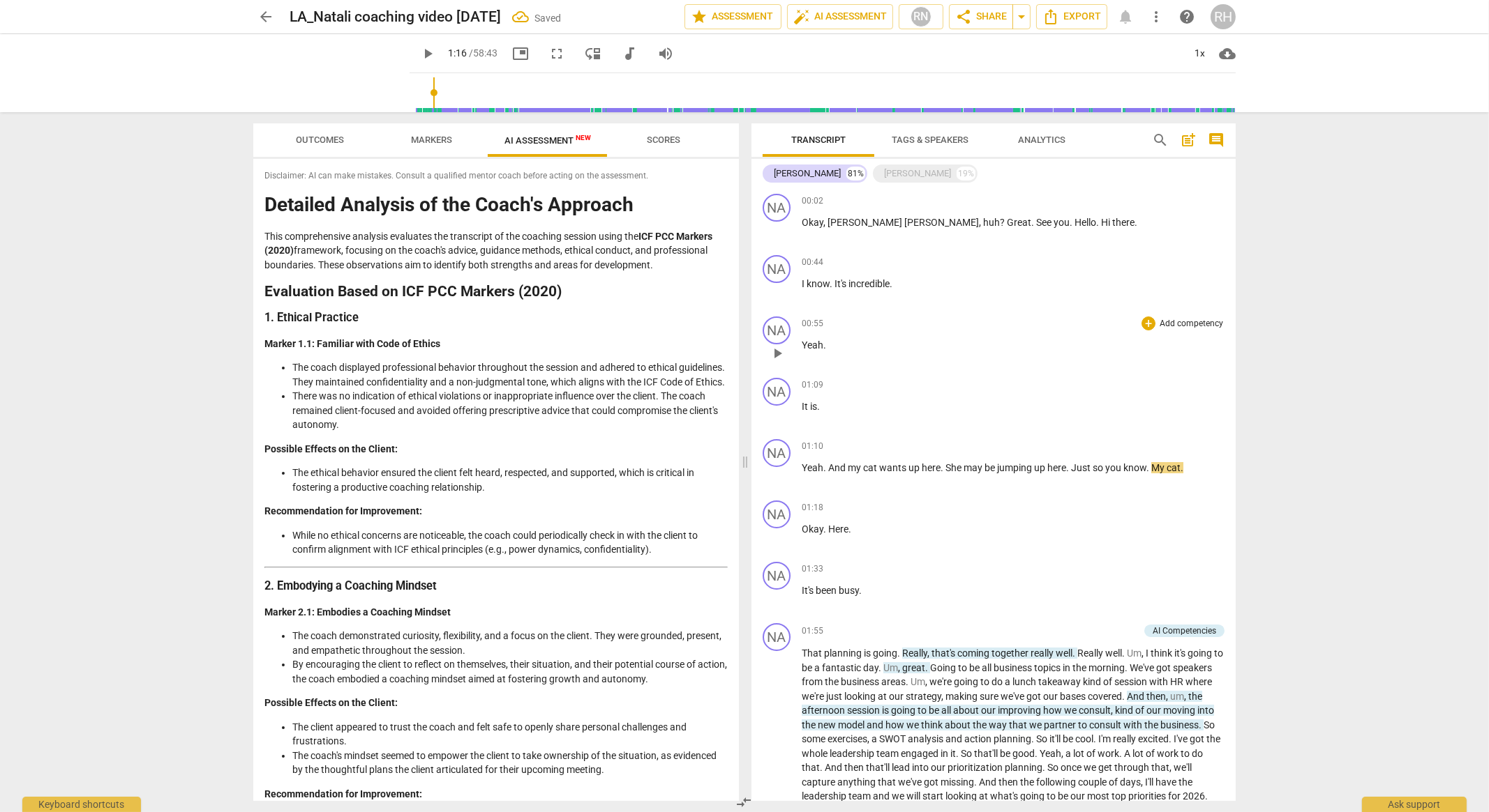
click at [776, 351] on span "play_arrow" at bounding box center [777, 354] width 17 height 17
click at [779, 346] on span "pause" at bounding box center [777, 354] width 17 height 17
click at [1198, 20] on span "help" at bounding box center [1186, 17] width 25 height 17
click at [419, 54] on span "play_arrow" at bounding box center [428, 54] width 17 height 17
click at [419, 54] on span "pause" at bounding box center [428, 54] width 17 height 17
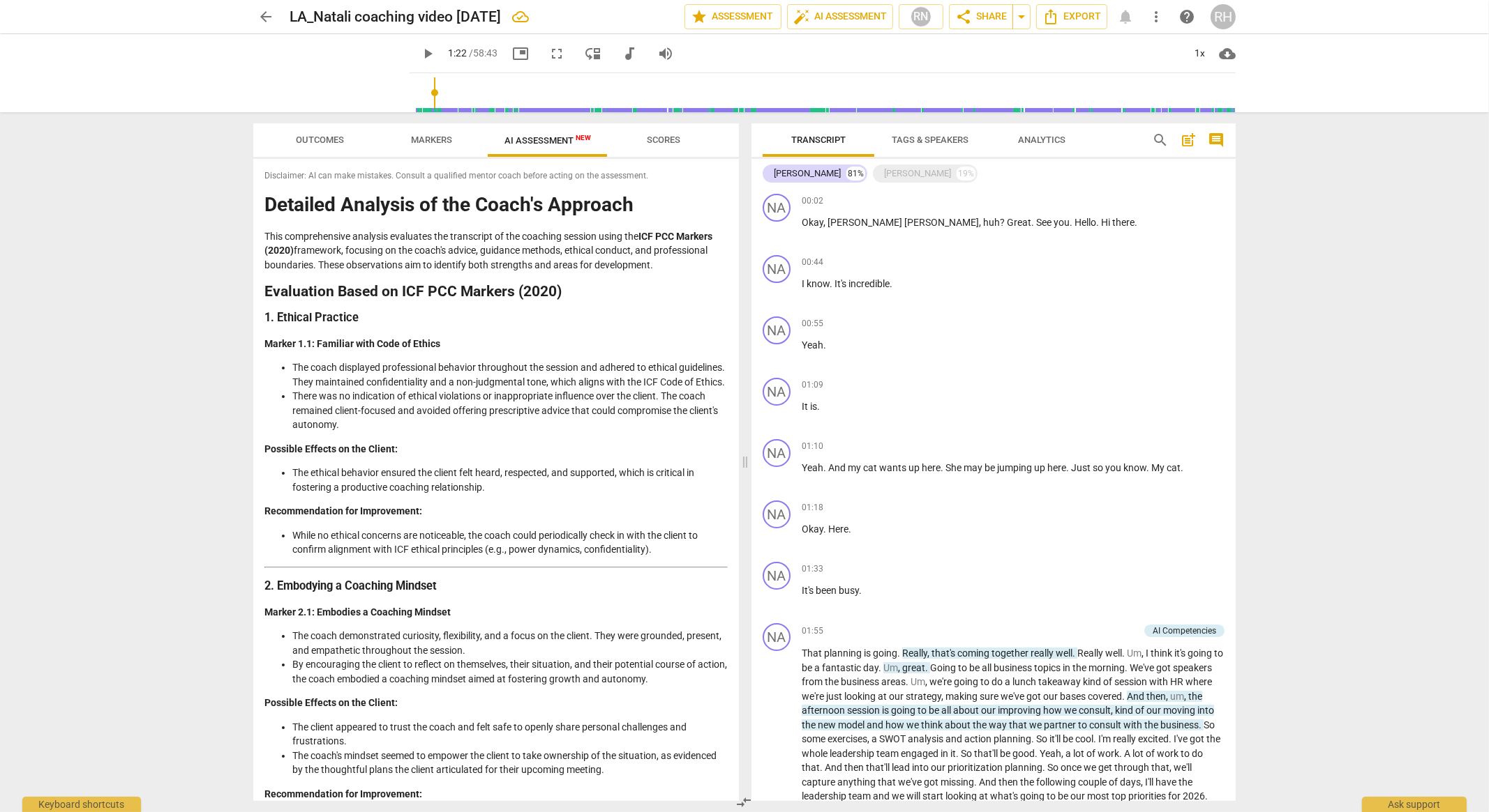
type input "82"
click at [1165, 12] on span "more_vert" at bounding box center [1156, 17] width 25 height 17
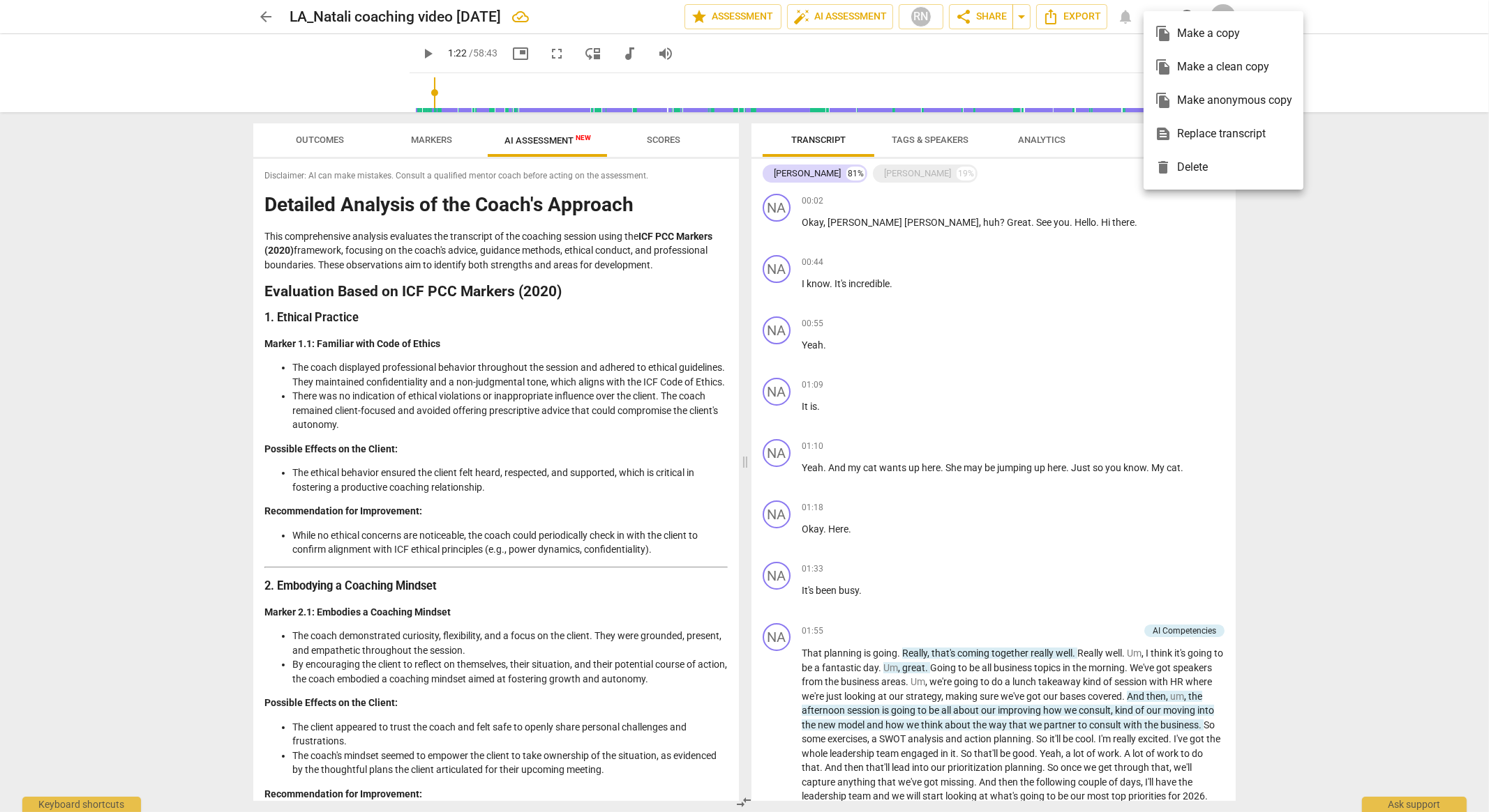
click at [1167, 170] on span "delete" at bounding box center [1163, 168] width 17 height 17
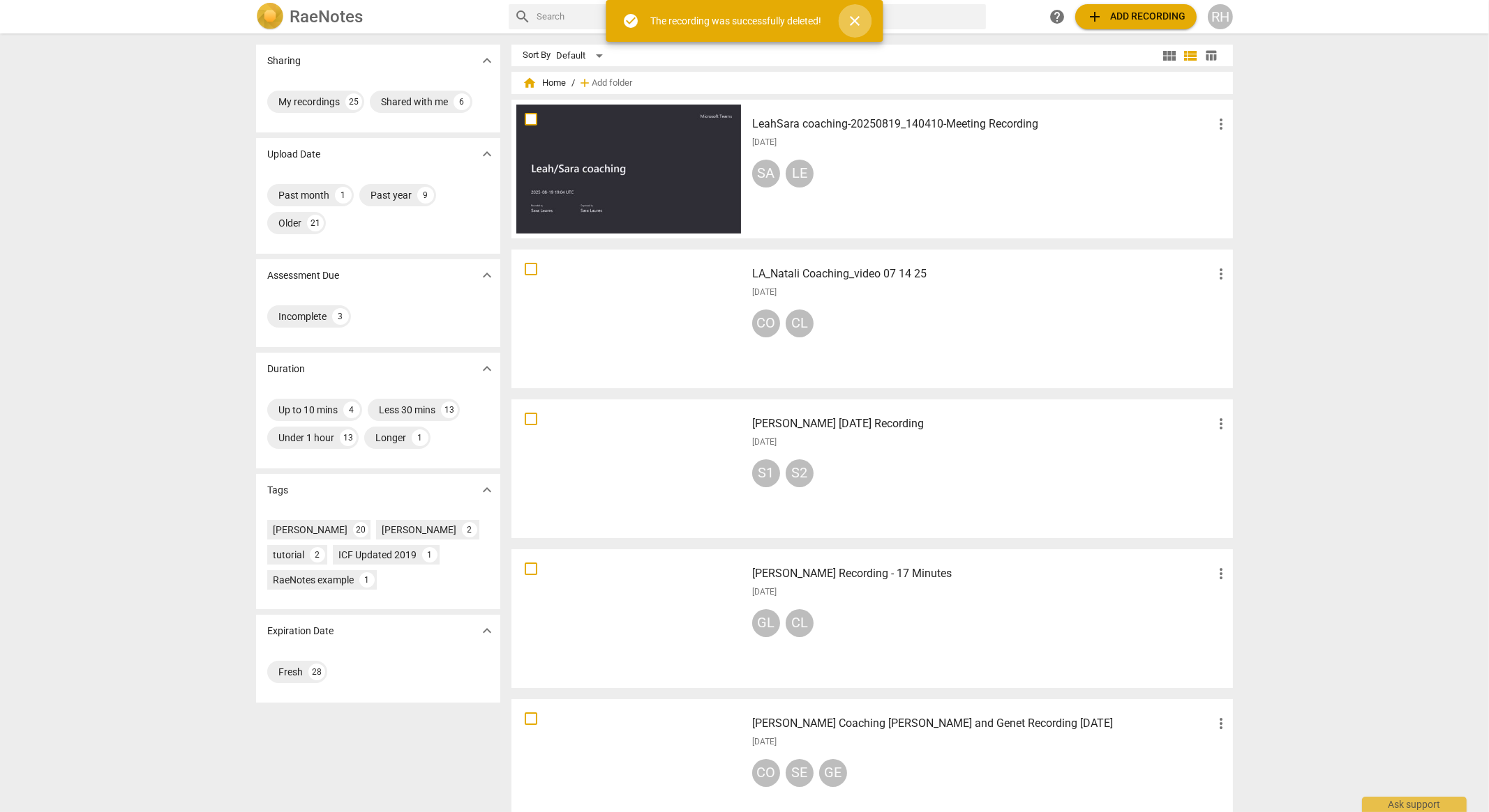
click at [848, 22] on span "close" at bounding box center [855, 21] width 17 height 17
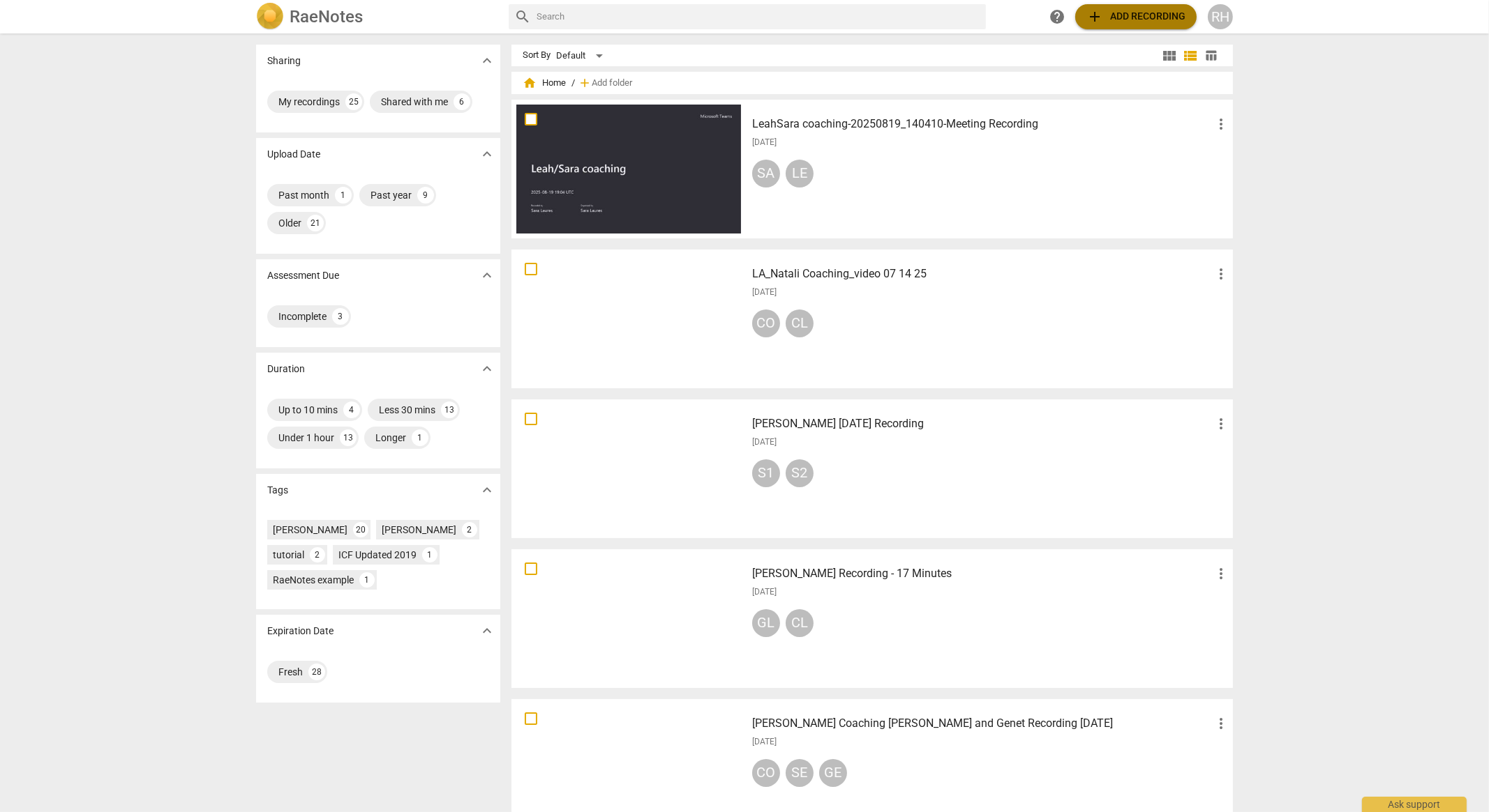
click at [1114, 17] on span "add Add recording" at bounding box center [1136, 17] width 99 height 17
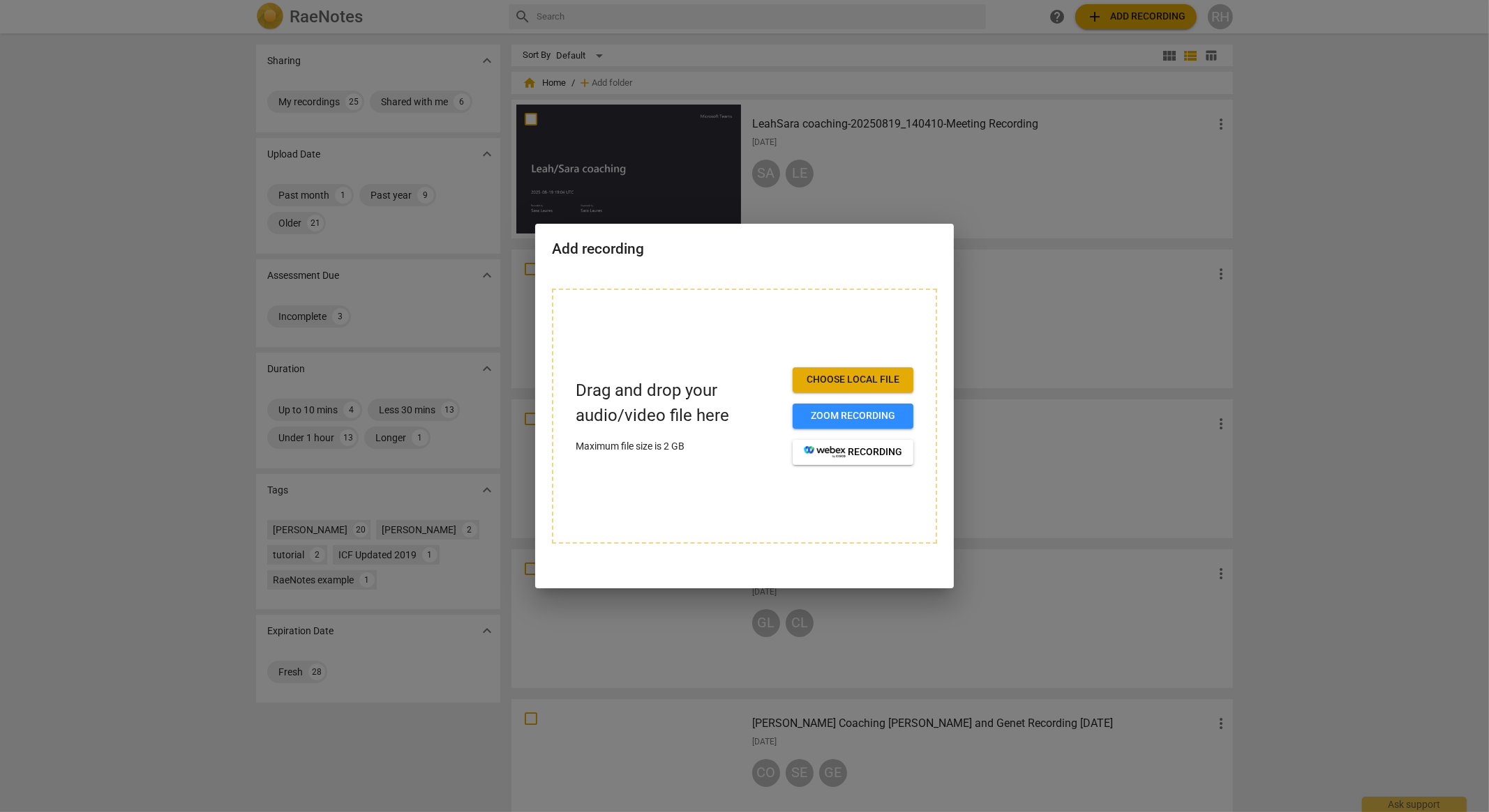
click at [848, 378] on span "Choose local file" at bounding box center [853, 380] width 99 height 14
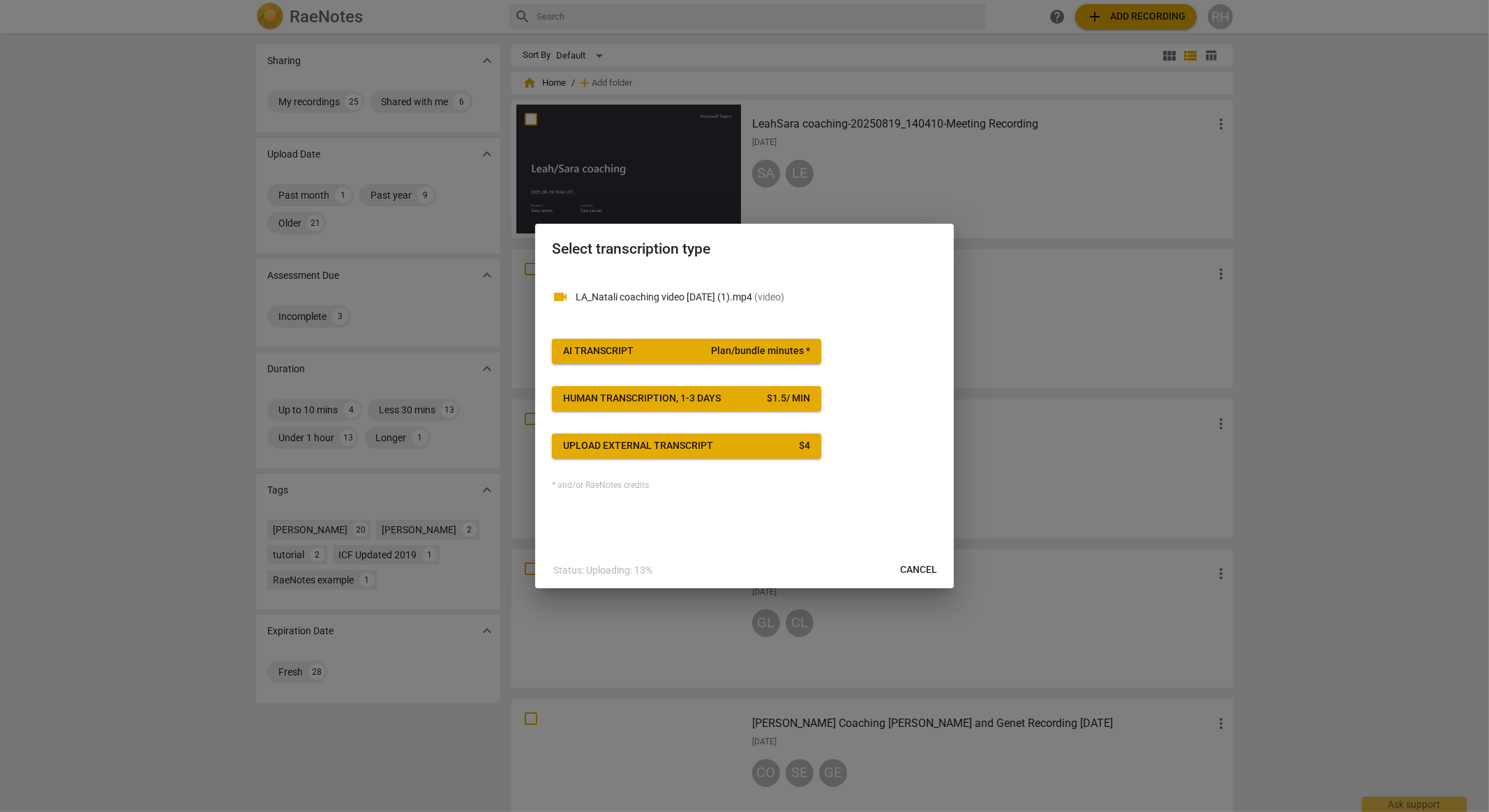
click at [711, 350] on span "AI Transcript Plan/bundle minutes *" at bounding box center [687, 351] width 247 height 14
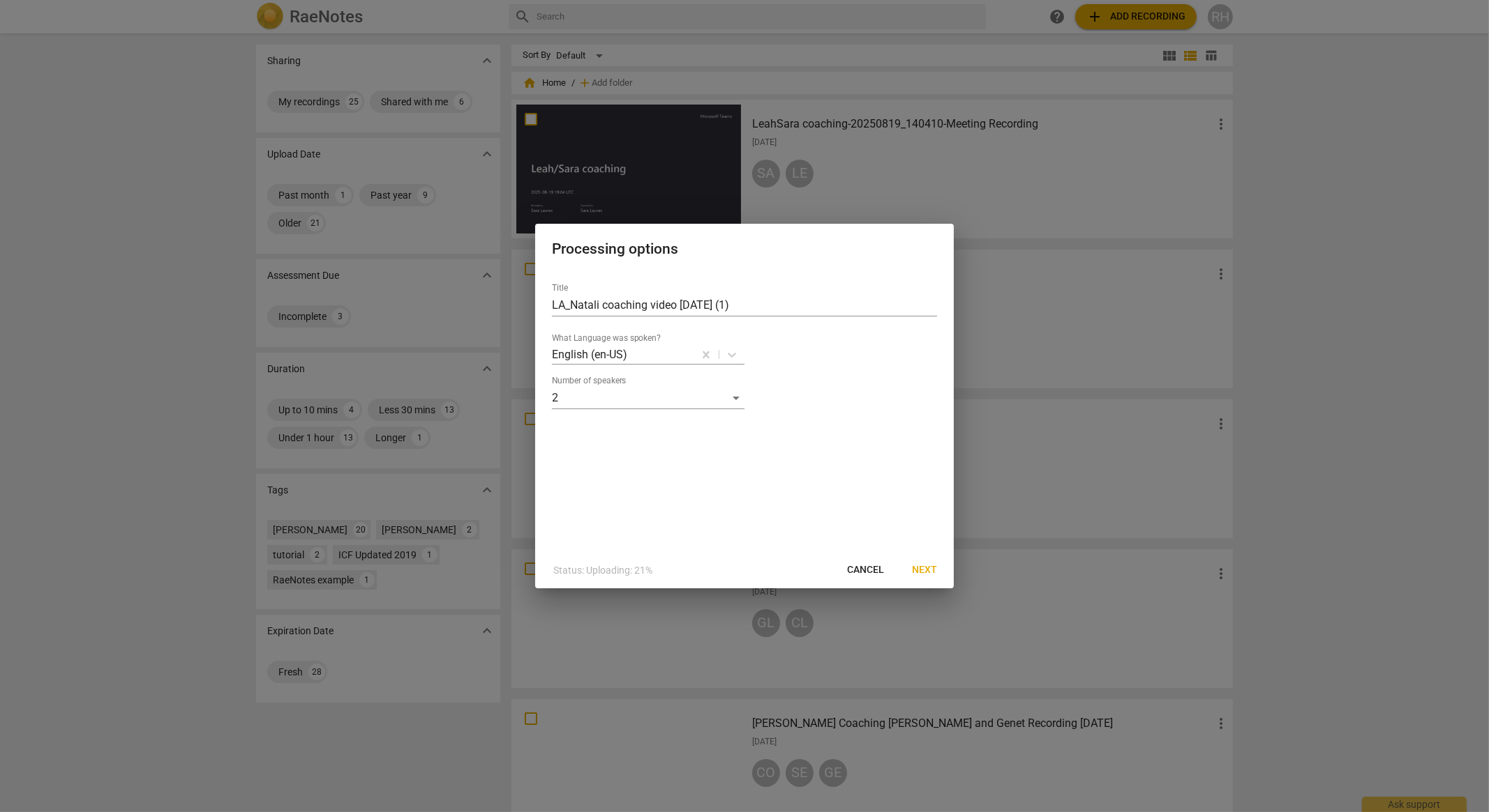
click at [923, 567] on span "Next" at bounding box center [924, 570] width 25 height 14
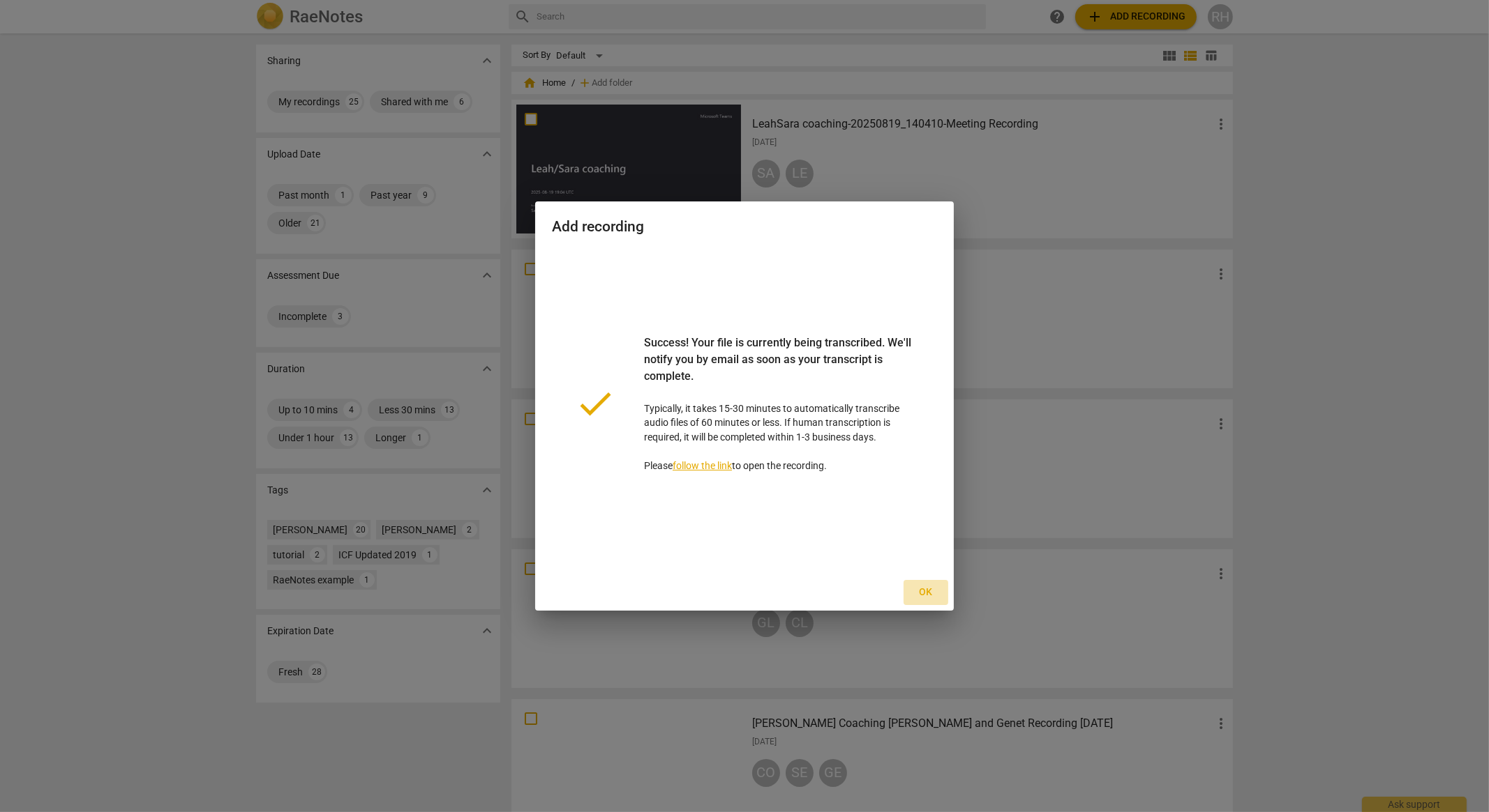
click at [924, 593] on span "Ok" at bounding box center [926, 593] width 23 height 14
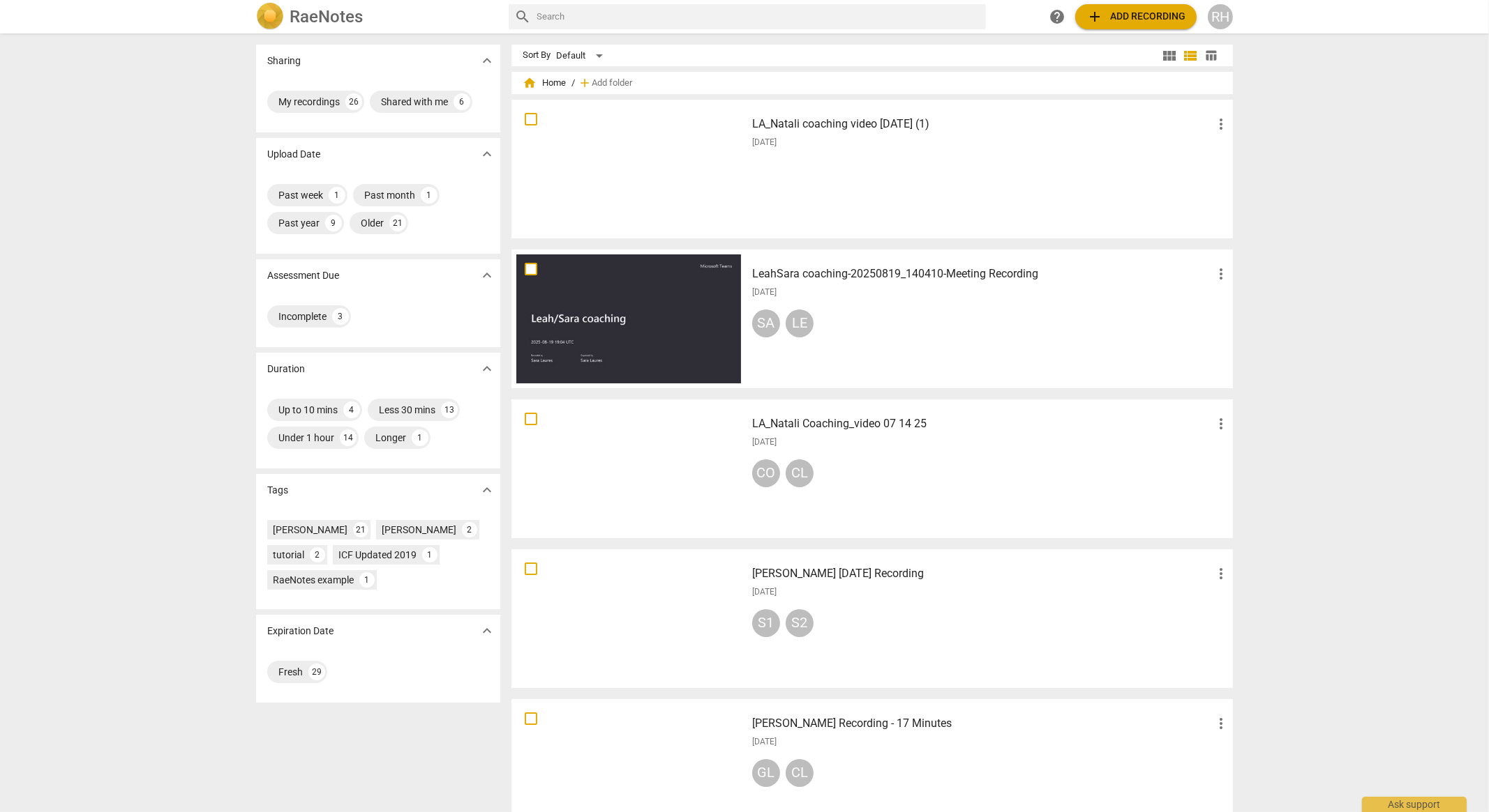
click at [826, 129] on h3 "LA_Natali coaching video [DATE] (1)" at bounding box center [982, 124] width 460 height 17
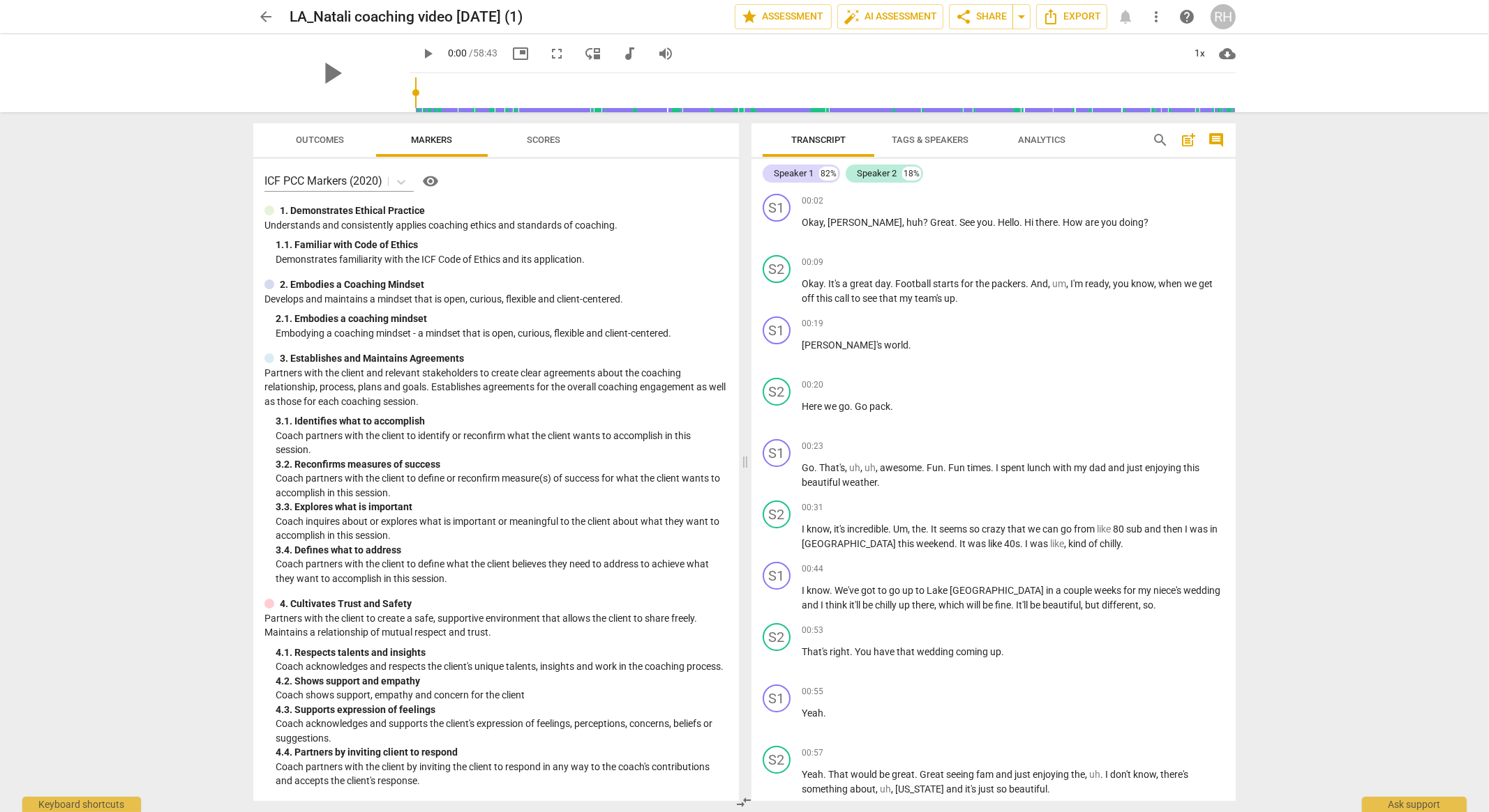
click at [918, 140] on span "Tags & Speakers" at bounding box center [930, 140] width 77 height 10
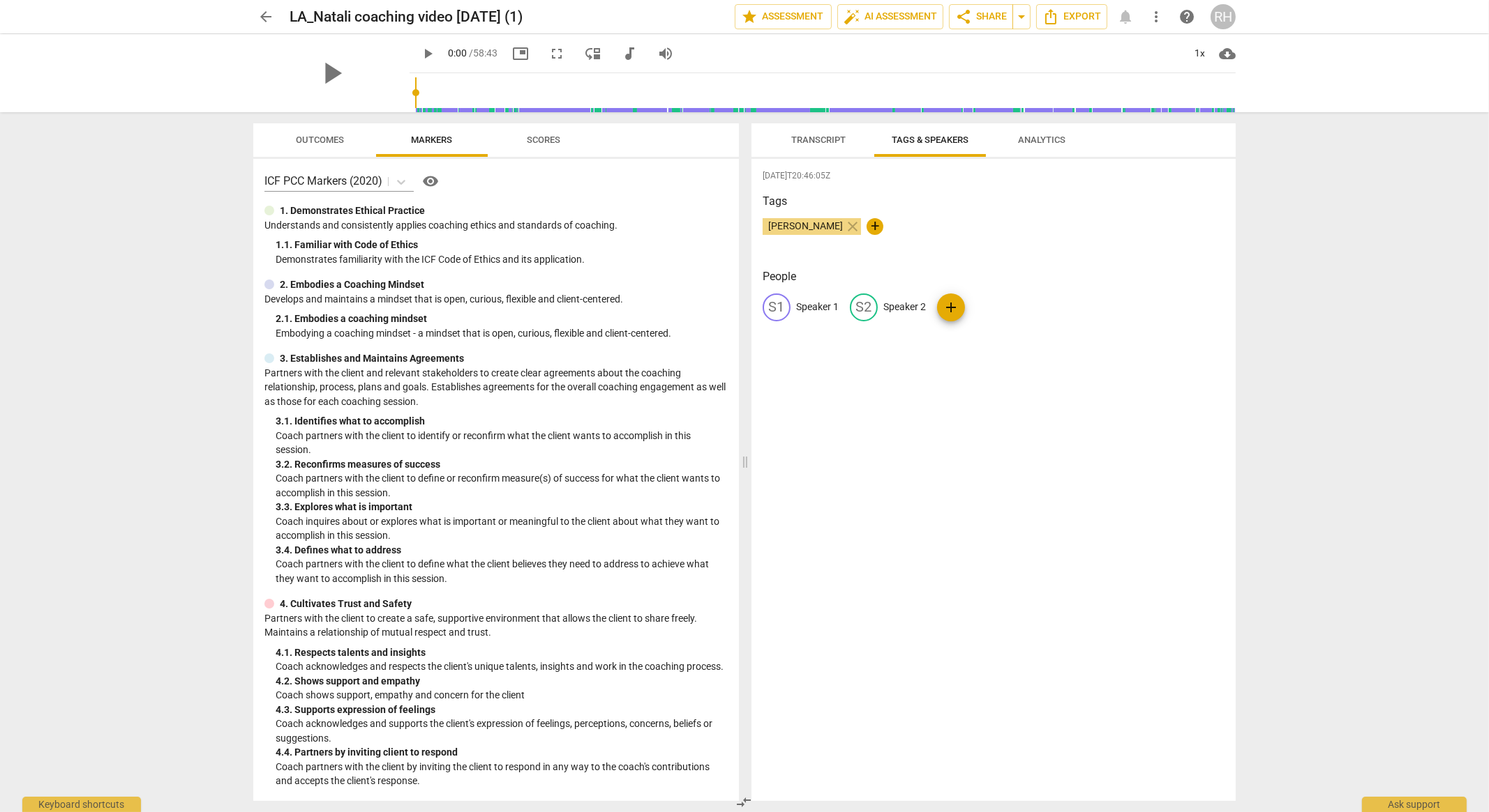
click at [816, 308] on p "Speaker 1" at bounding box center [817, 307] width 43 height 15
type input "Natali"
click at [992, 303] on p "Speaker 2" at bounding box center [995, 307] width 43 height 15
type input "[PERSON_NAME]"
click at [978, 396] on div "[DATE]T20:46:05Z Tags [PERSON_NAME] close + People NA Natali edit [PERSON_NAME]…" at bounding box center [993, 480] width 484 height 642
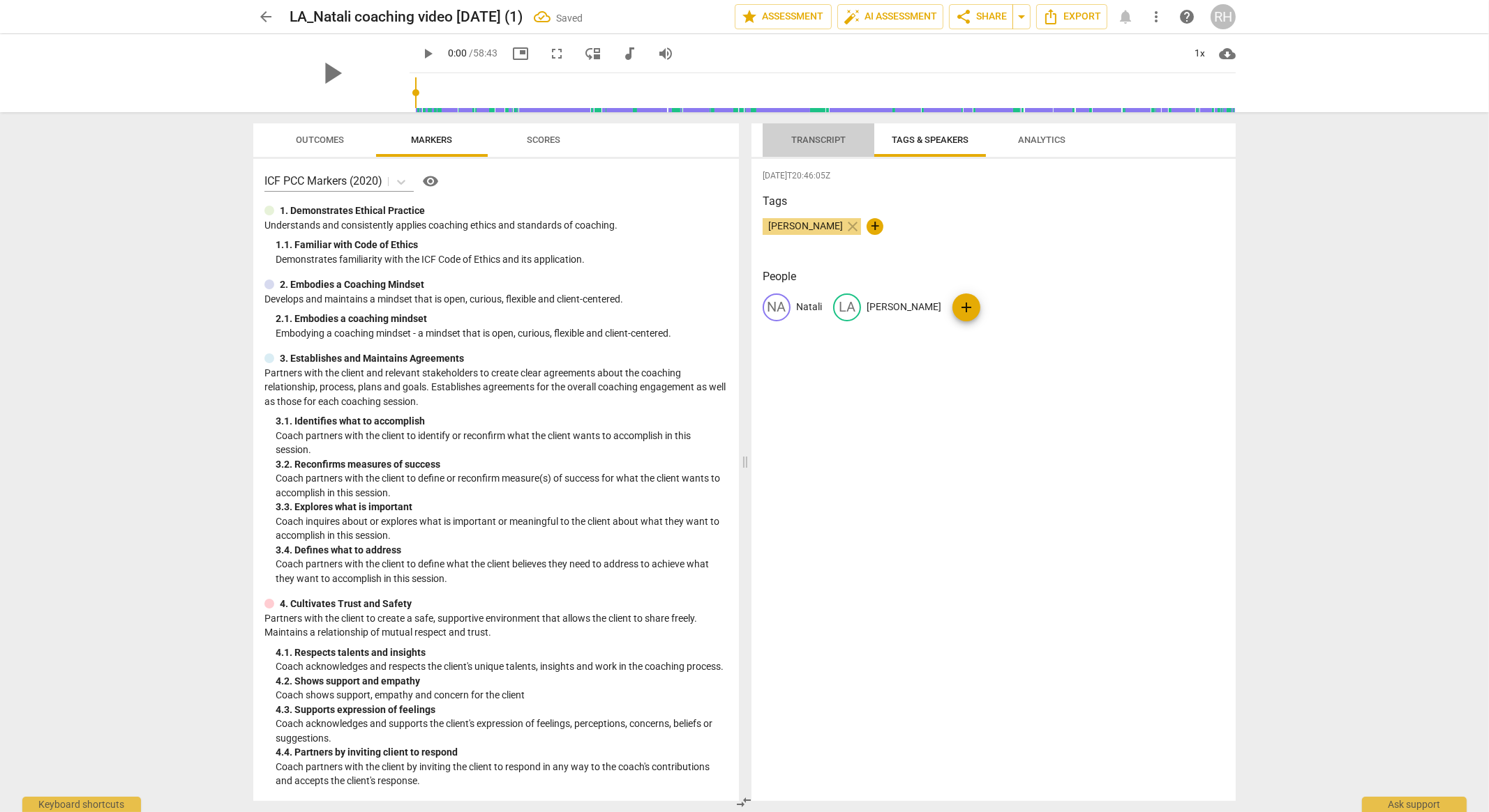
click at [807, 140] on span "Transcript" at bounding box center [819, 140] width 54 height 10
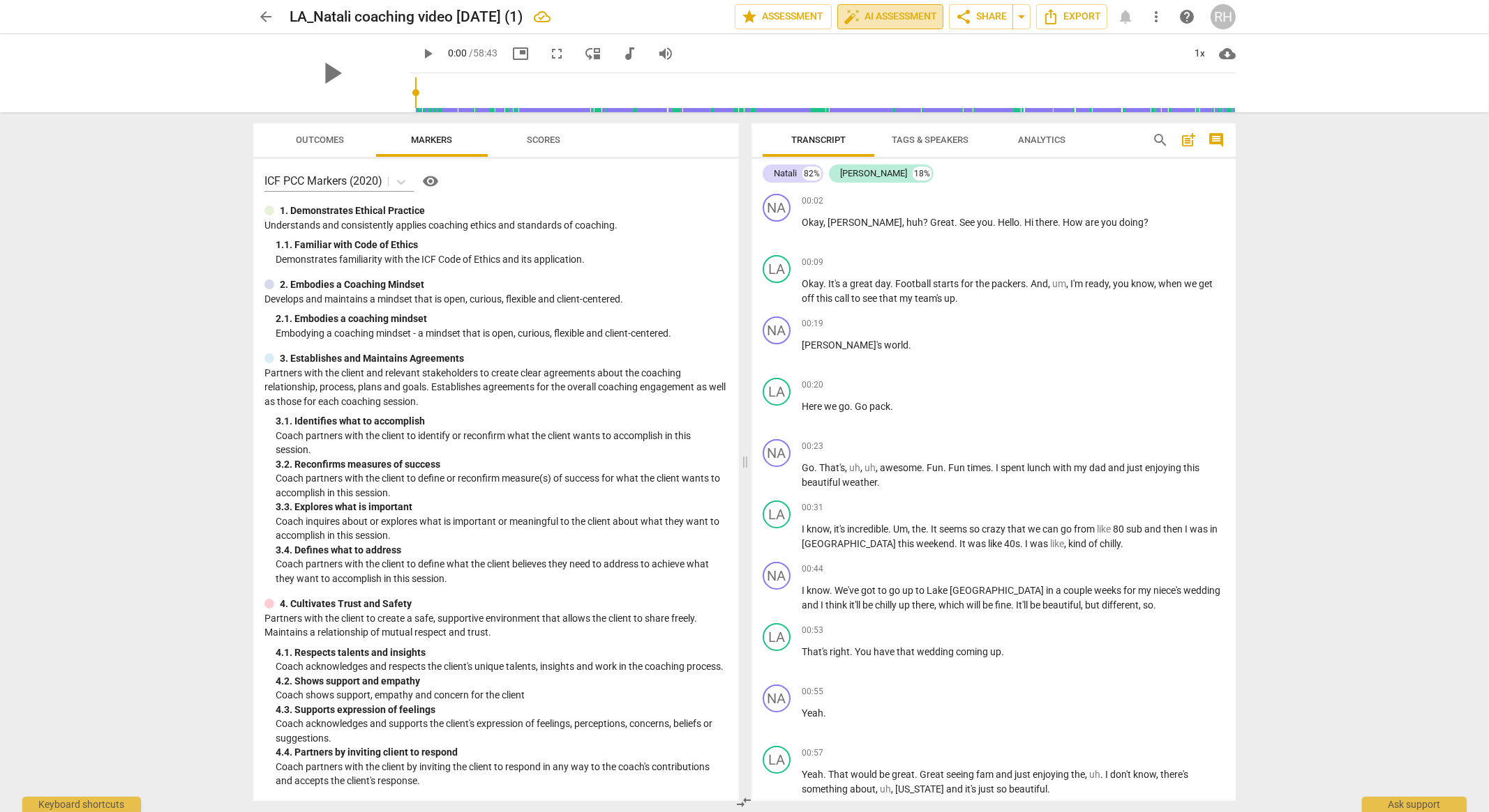
click at [900, 16] on span "auto_fix_high AI Assessment" at bounding box center [890, 17] width 93 height 17
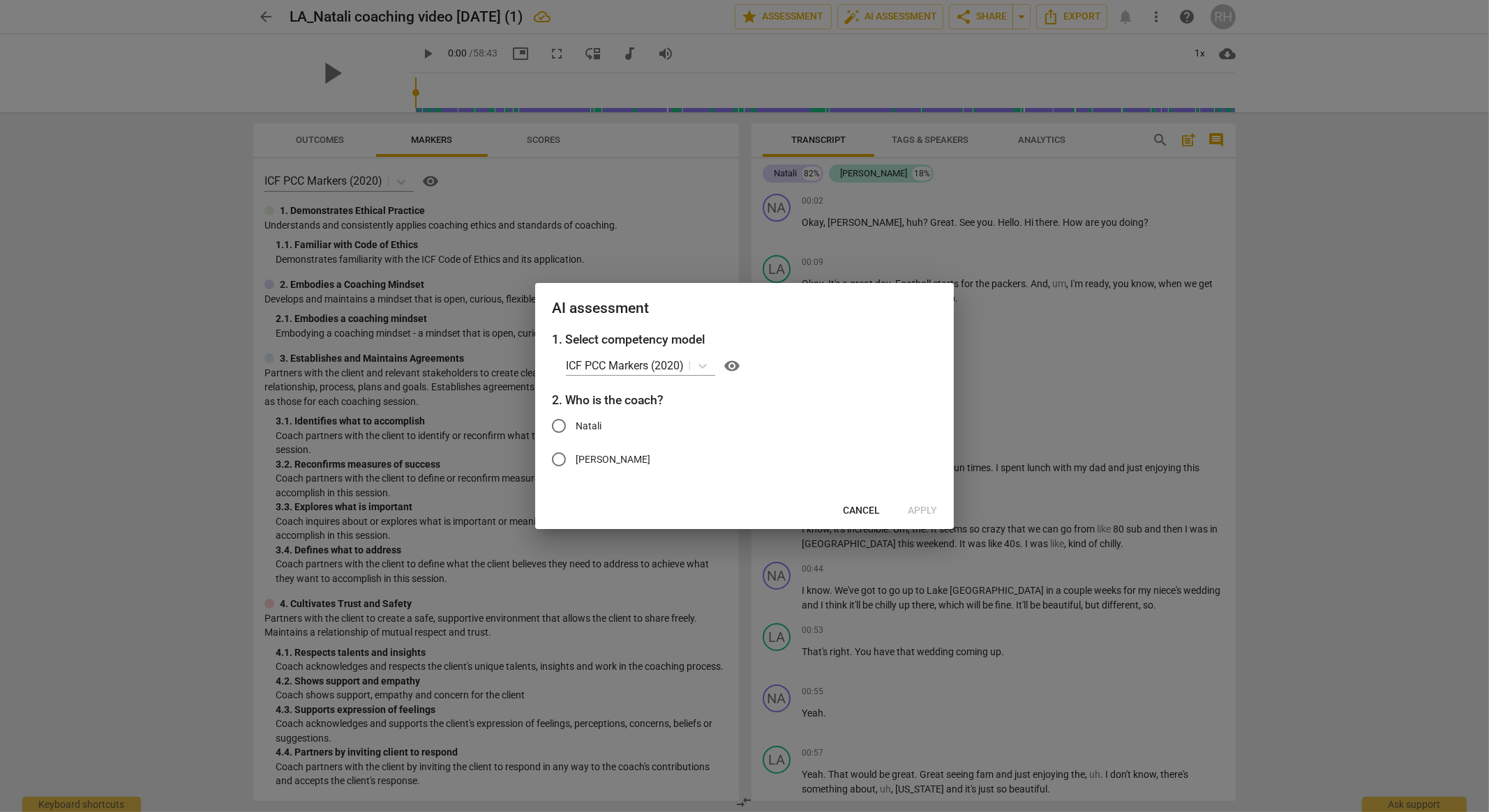
click at [595, 425] on span "Natali" at bounding box center [588, 426] width 26 height 15
click at [576, 425] on input "Natali" at bounding box center [559, 426] width 33 height 33
radio input "true"
click at [921, 513] on span "Apply" at bounding box center [923, 511] width 29 height 14
